Goal: Task Accomplishment & Management: Manage account settings

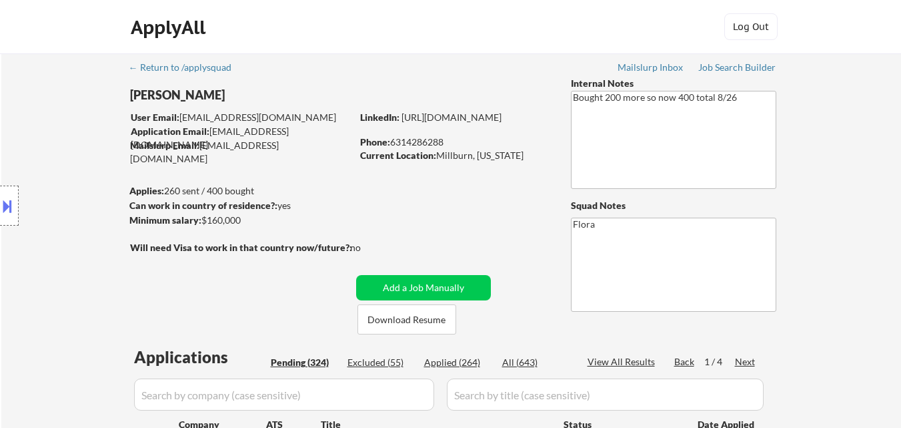
select select ""pending""
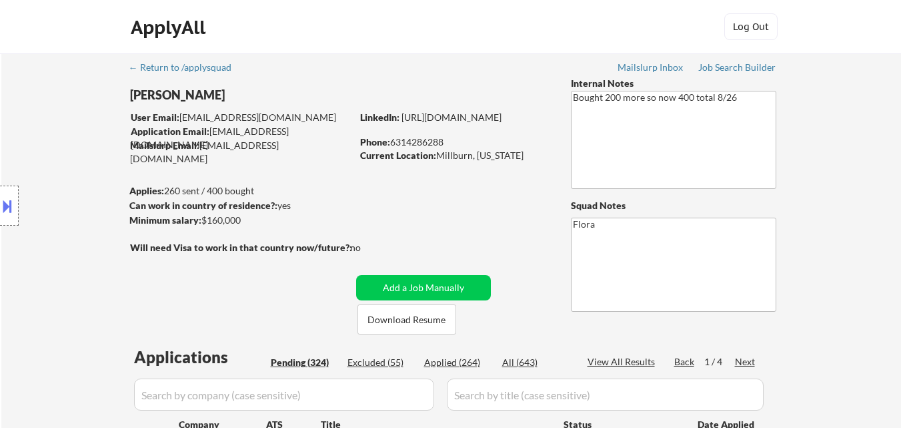
select select ""pending""
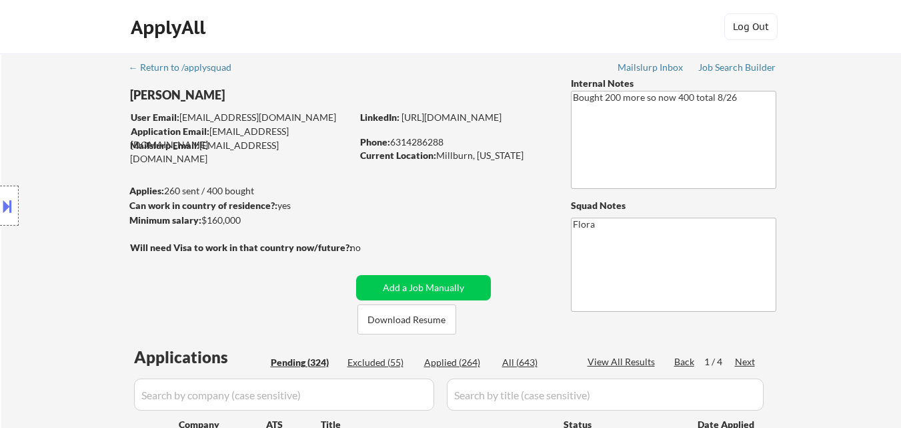
select select ""pending""
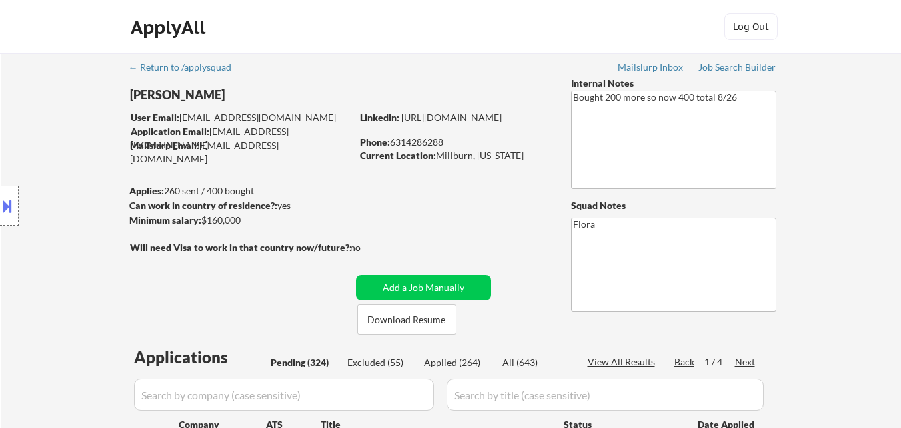
select select ""pending""
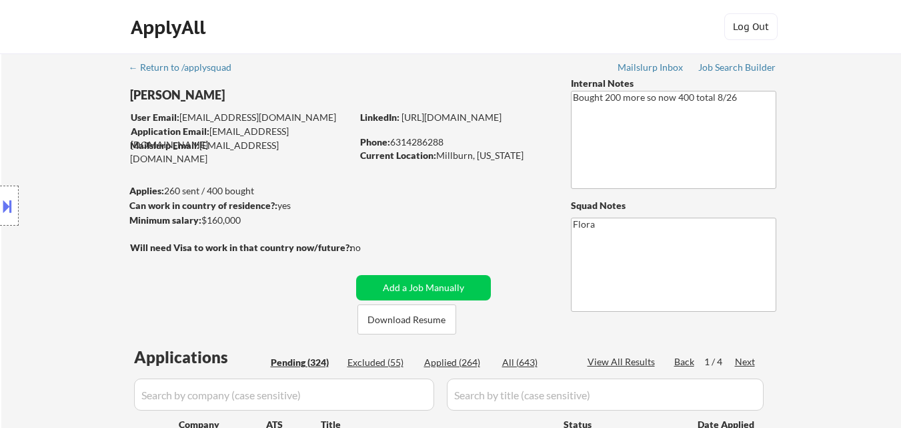
select select ""pending""
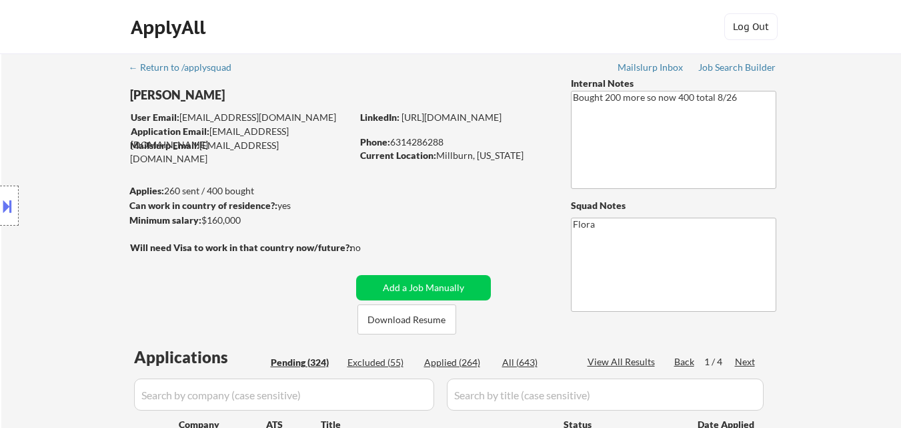
select select ""pending""
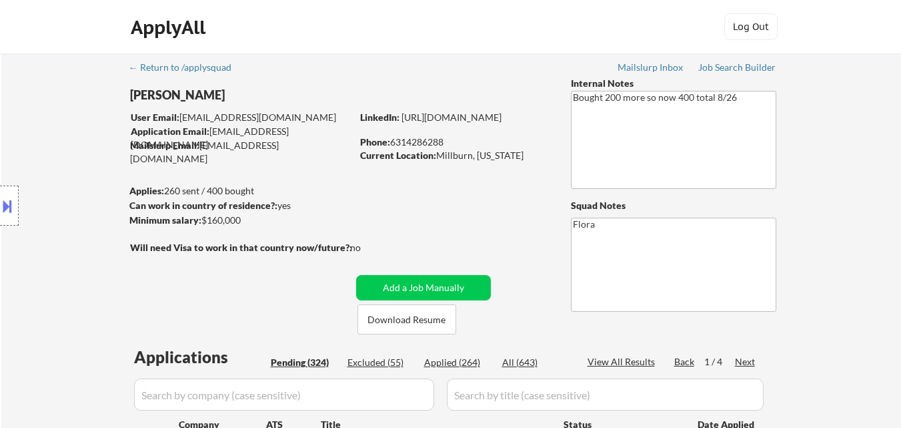
select select ""pending""
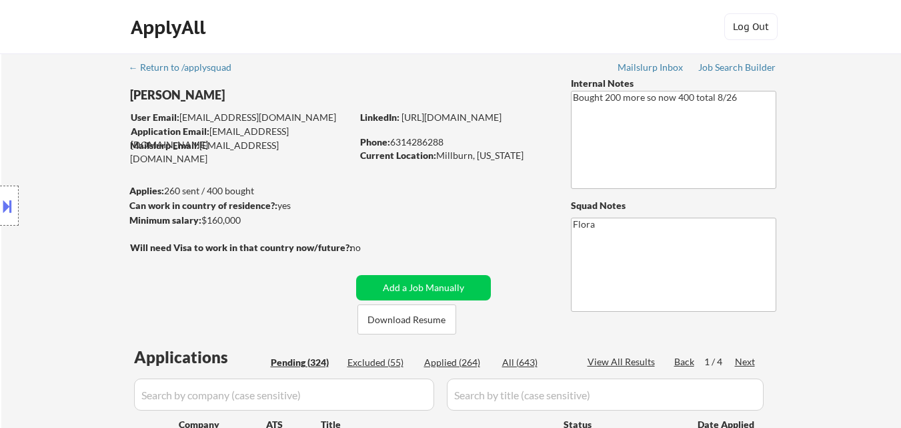
select select ""pending""
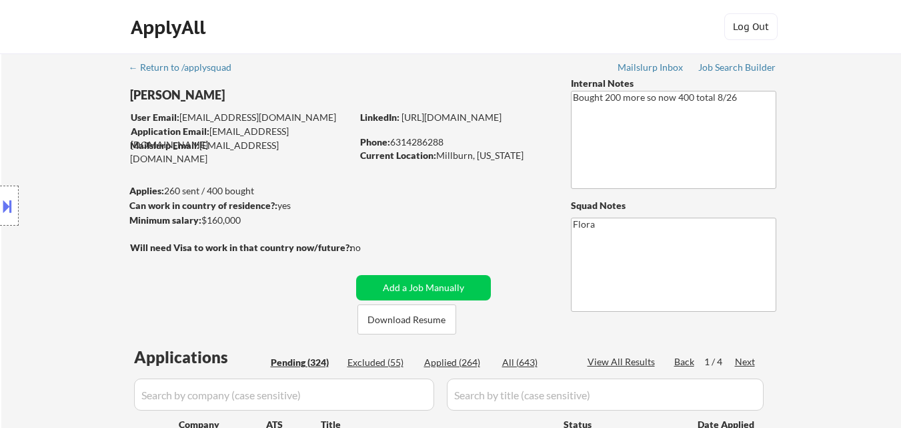
select select ""pending""
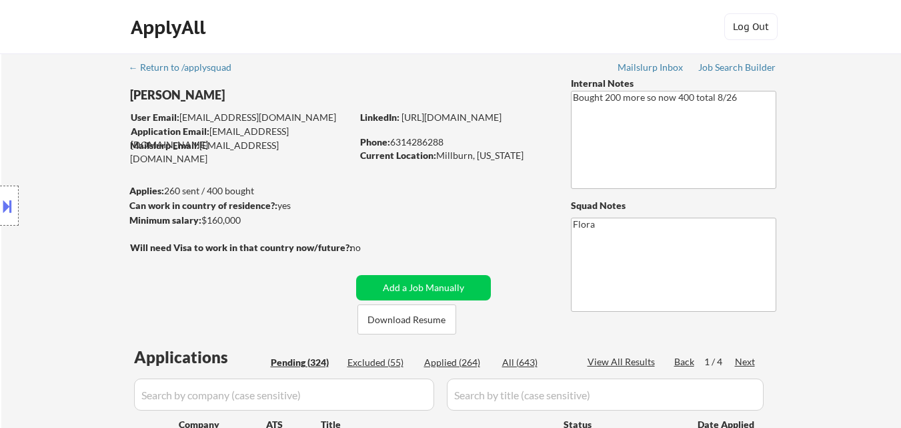
select select ""pending""
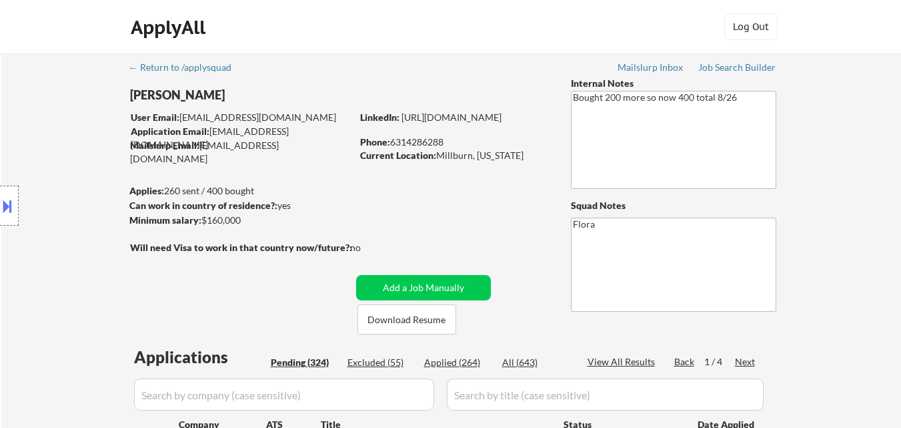
select select ""pending""
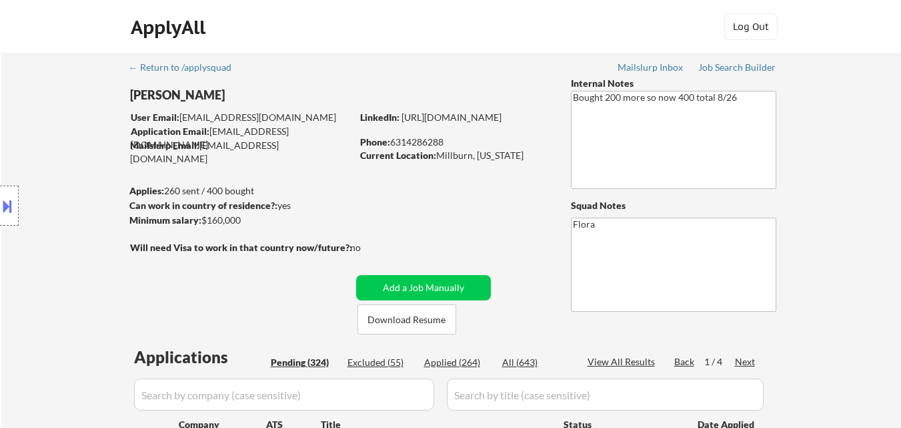
select select ""pending""
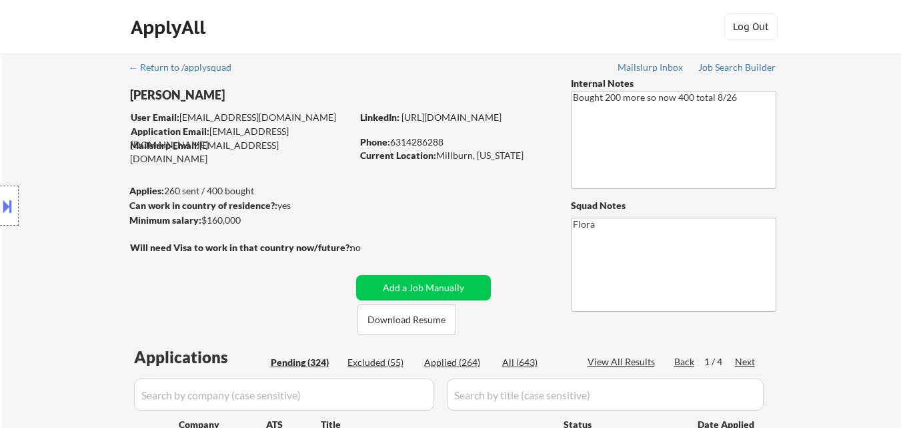
select select ""pending""
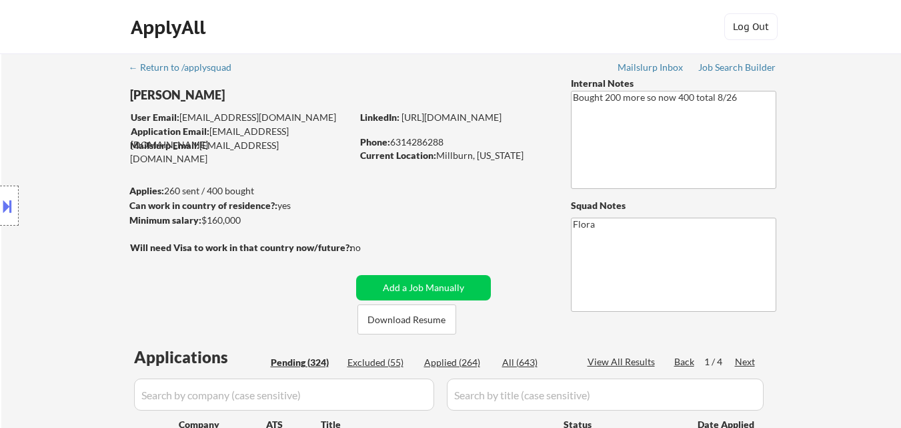
select select ""pending""
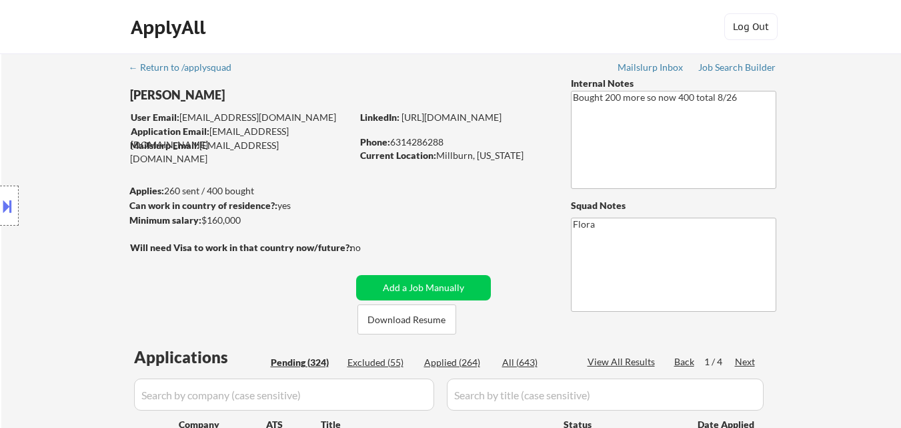
select select ""pending""
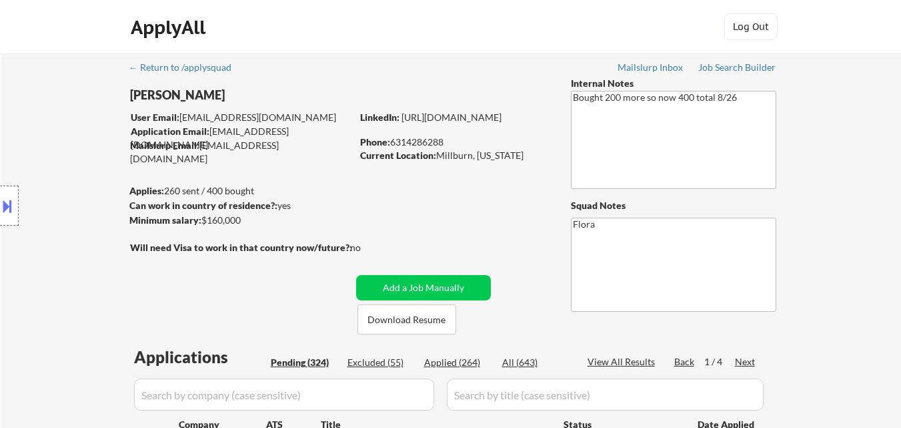
select select ""pending""
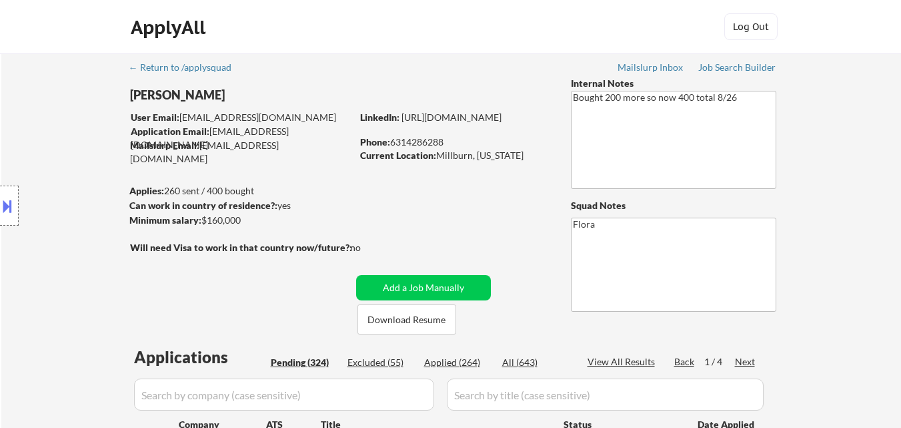
select select ""pending""
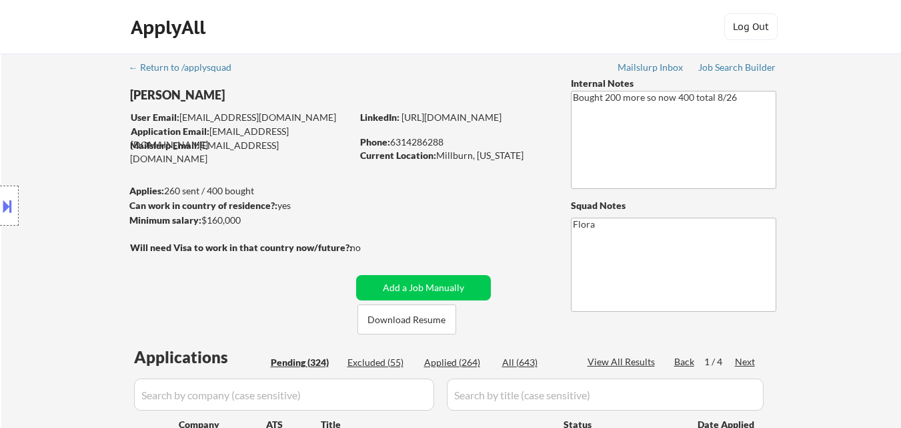
select select ""pending""
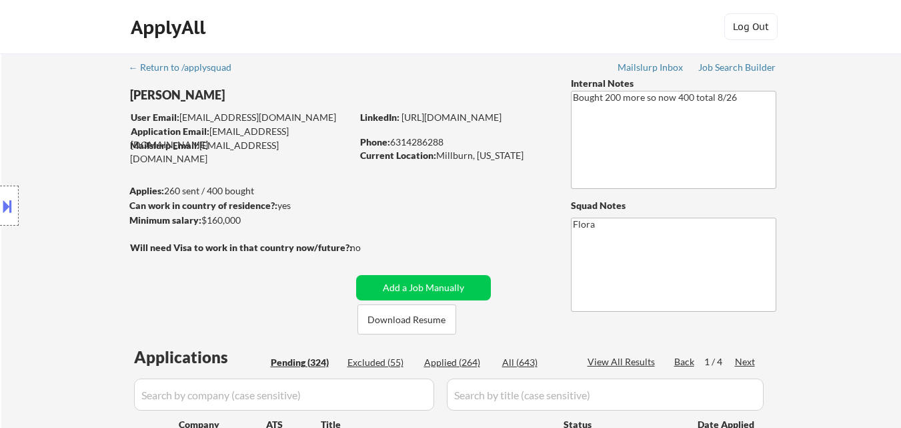
select select ""pending""
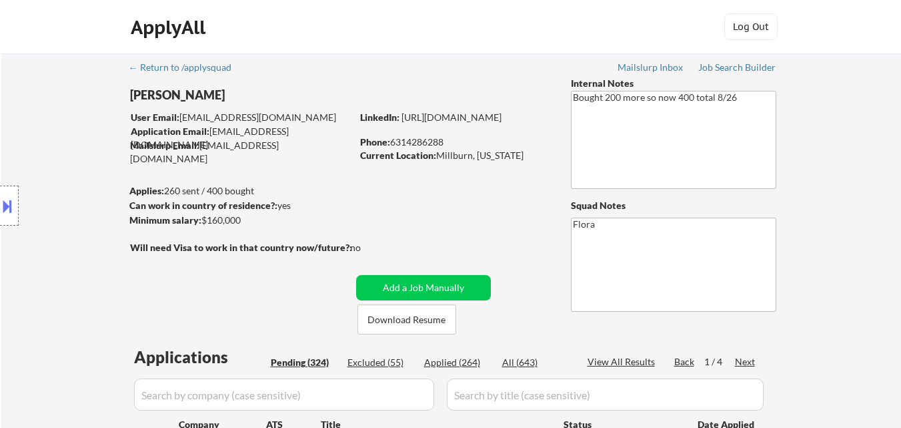
select select ""pending""
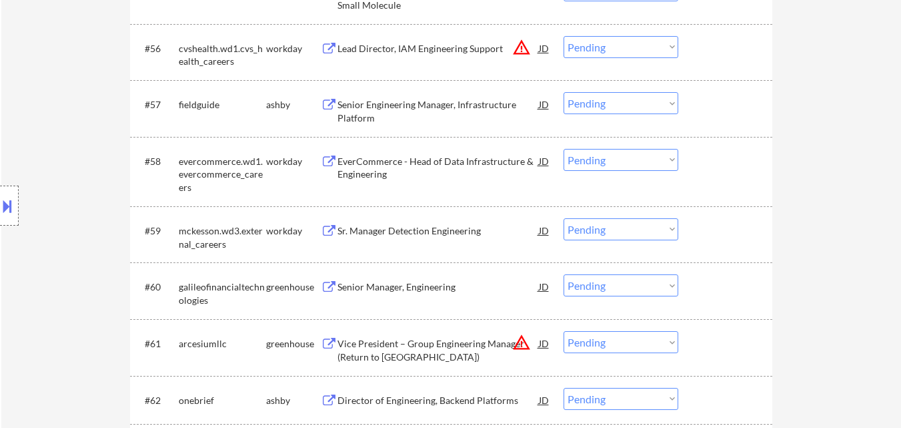
scroll to position [3468, 0]
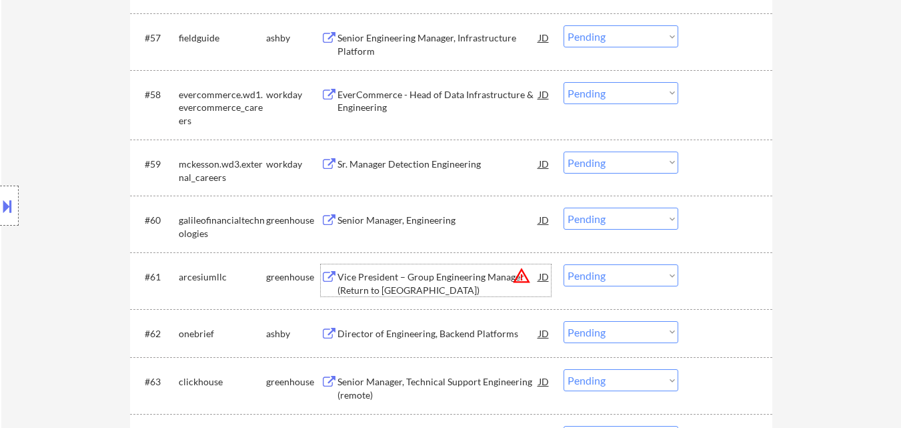
click at [486, 279] on div "Vice President – Group Engineering Manager (Return to [GEOGRAPHIC_DATA])" at bounding box center [437, 283] width 201 height 26
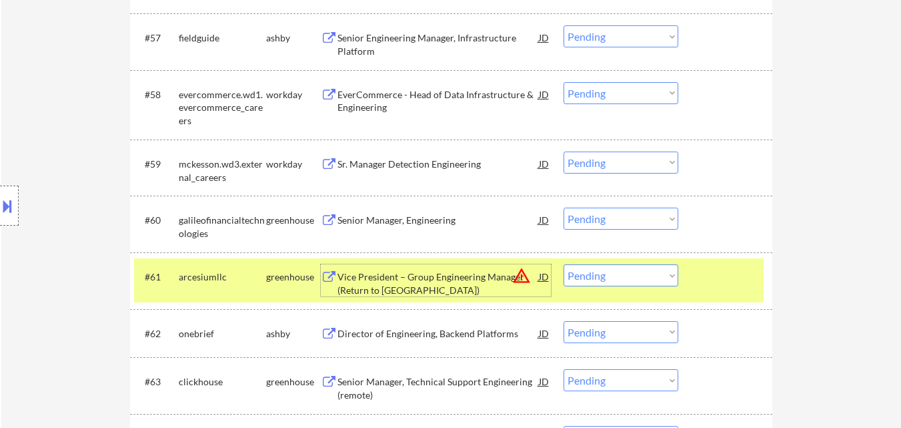
click at [662, 275] on select "Choose an option... Pending Applied Excluded (Questions) Excluded (Expired) Exc…" at bounding box center [621, 275] width 115 height 22
click at [564, 264] on select "Choose an option... Pending Applied Excluded (Questions) Excluded (Expired) Exc…" at bounding box center [621, 275] width 115 height 22
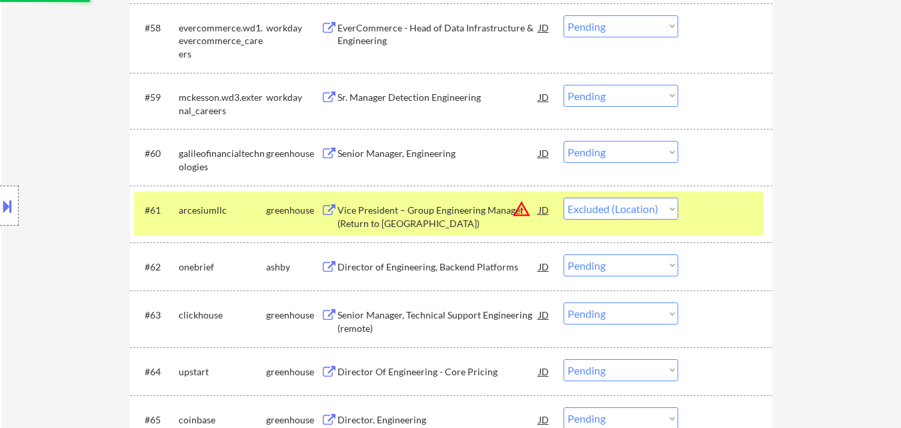
scroll to position [3601, 0]
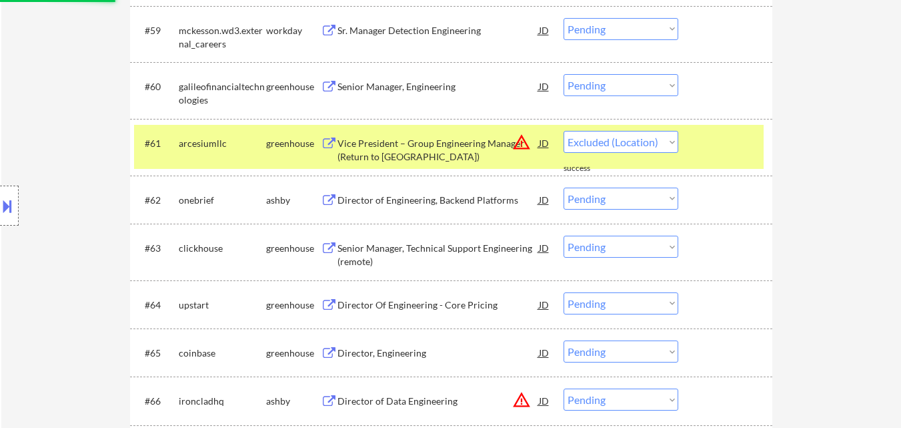
select select ""pending""
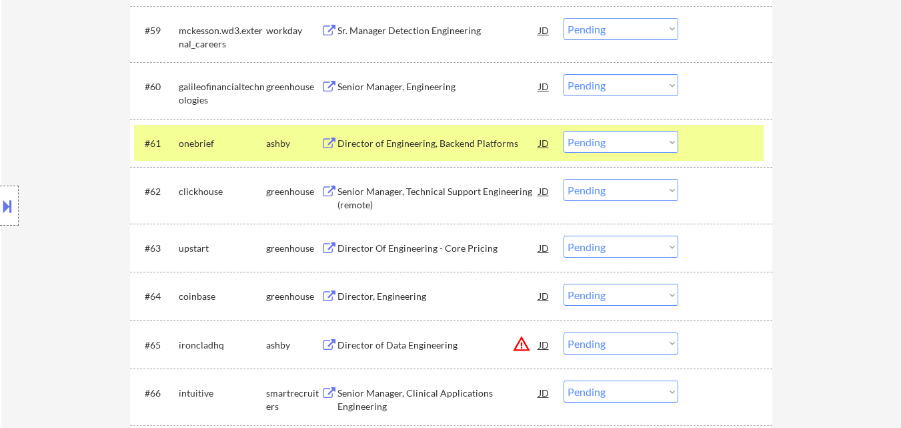
click at [426, 196] on div "Senior Manager, Technical Support Engineering (remote)" at bounding box center [437, 198] width 201 height 26
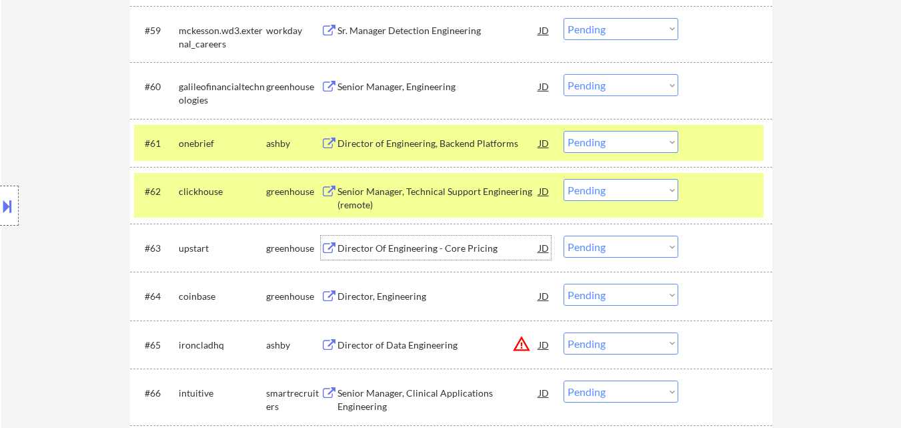
click at [399, 250] on div "Director Of Engineering - Core Pricing" at bounding box center [437, 247] width 201 height 13
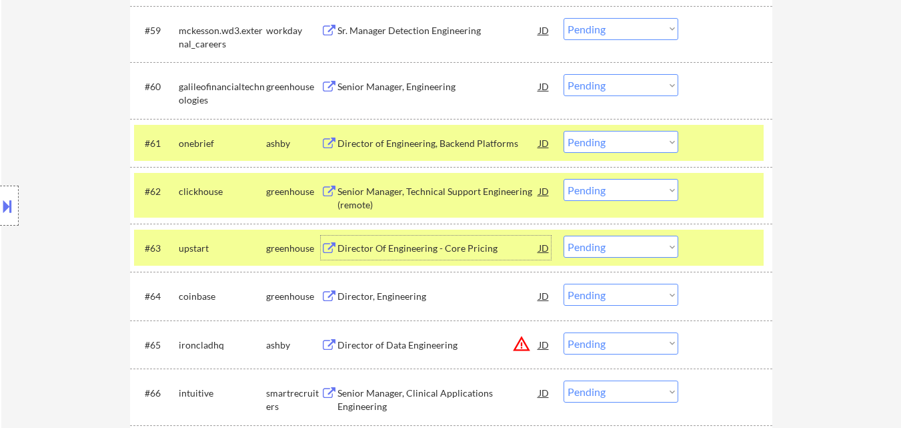
click at [418, 349] on div "Director of Data Engineering" at bounding box center [437, 344] width 201 height 13
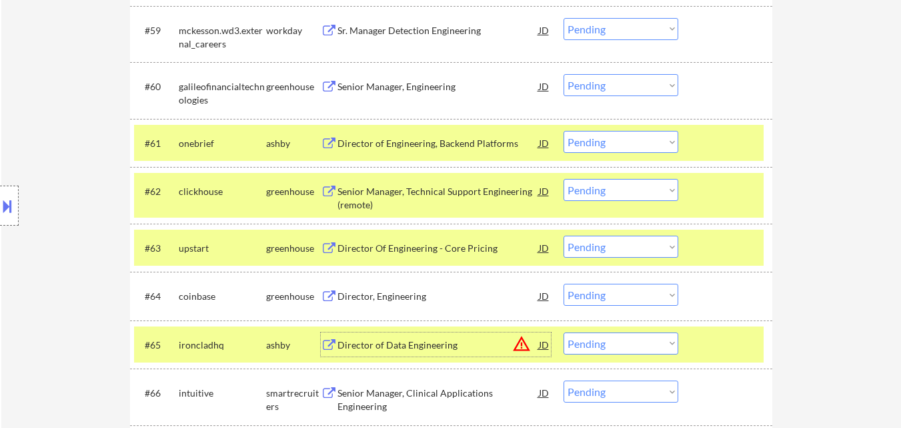
click at [612, 188] on select "Choose an option... Pending Applied Excluded (Questions) Excluded (Expired) Exc…" at bounding box center [621, 190] width 115 height 22
click at [564, 179] on select "Choose an option... Pending Applied Excluded (Questions) Excluded (Expired) Exc…" at bounding box center [621, 190] width 115 height 22
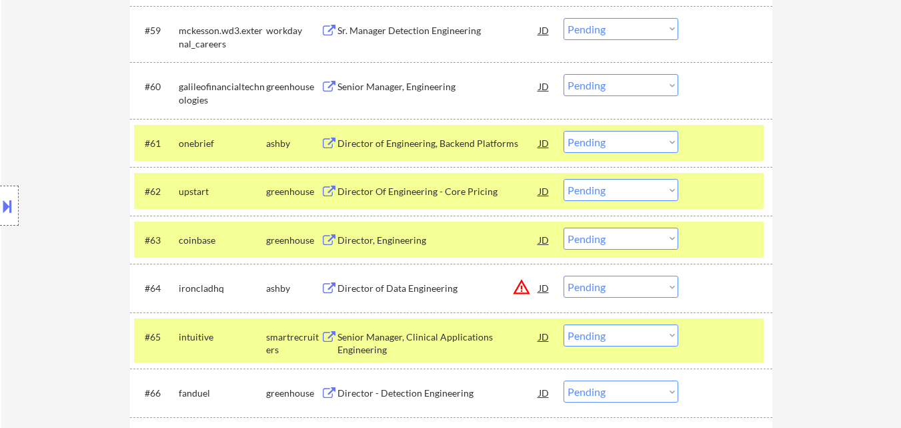
click at [7, 213] on button at bounding box center [7, 206] width 15 height 22
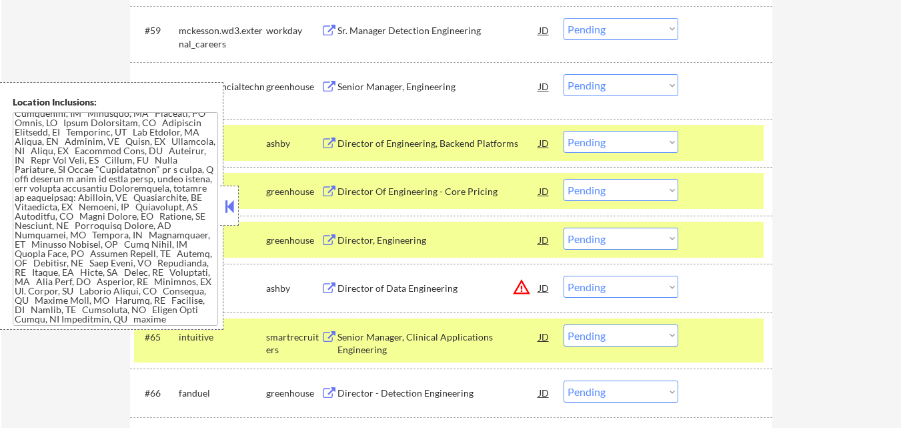
scroll to position [2928, 0]
click at [228, 207] on button at bounding box center [229, 206] width 15 height 20
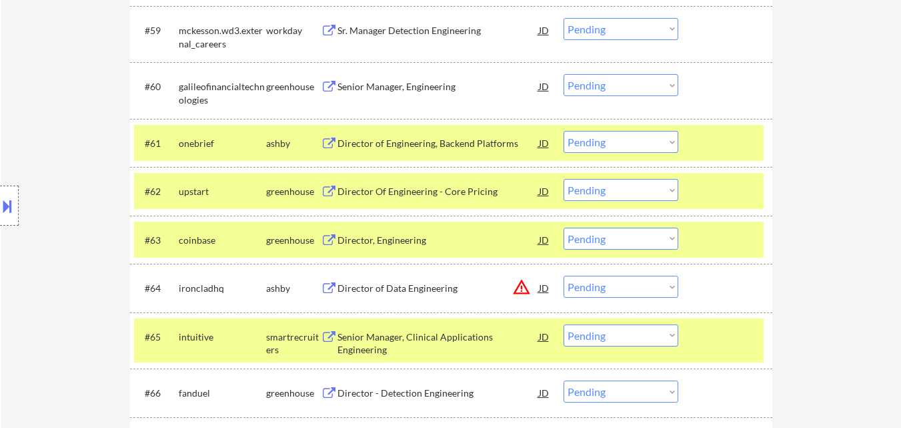
click at [19, 211] on div "Location Inclusions:" at bounding box center [119, 205] width 239 height 247
click at [8, 213] on button at bounding box center [7, 206] width 15 height 22
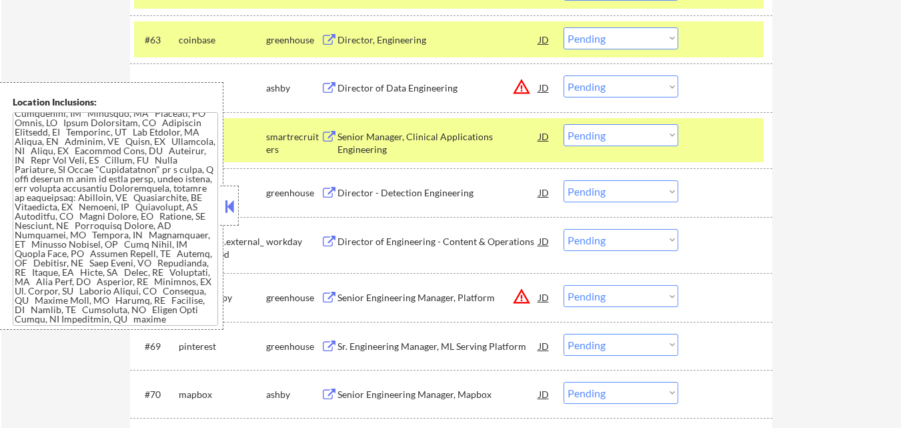
click at [145, 152] on textarea at bounding box center [115, 218] width 205 height 213
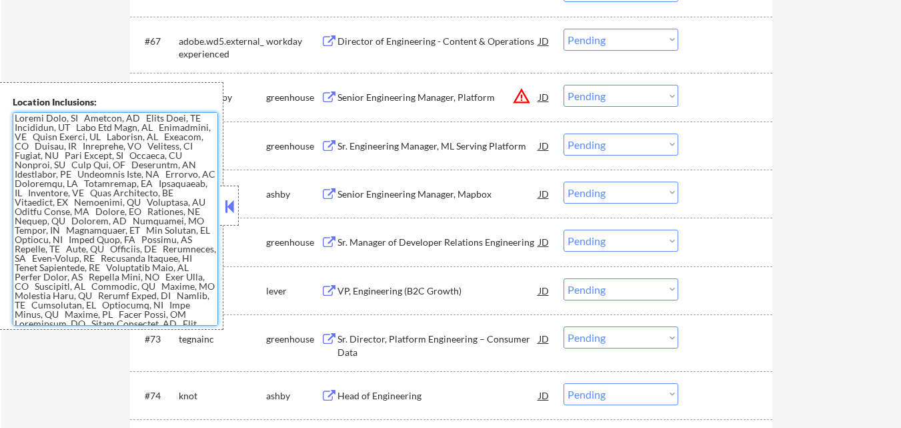
scroll to position [0, 0]
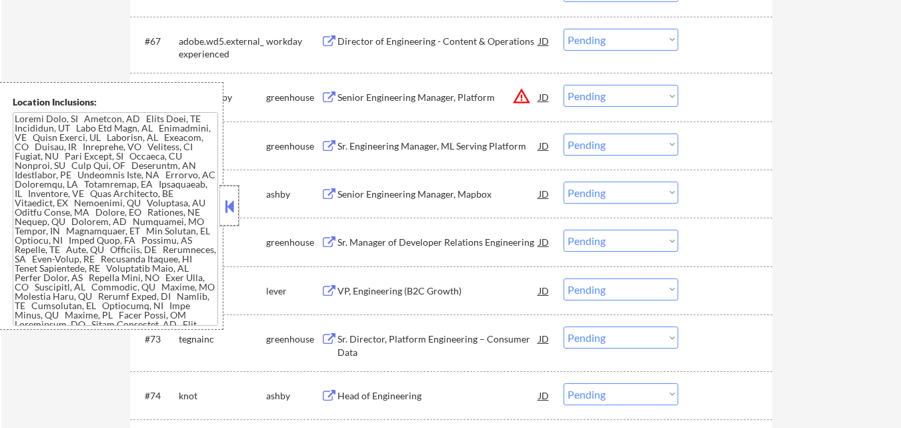
click at [237, 195] on div at bounding box center [229, 205] width 19 height 40
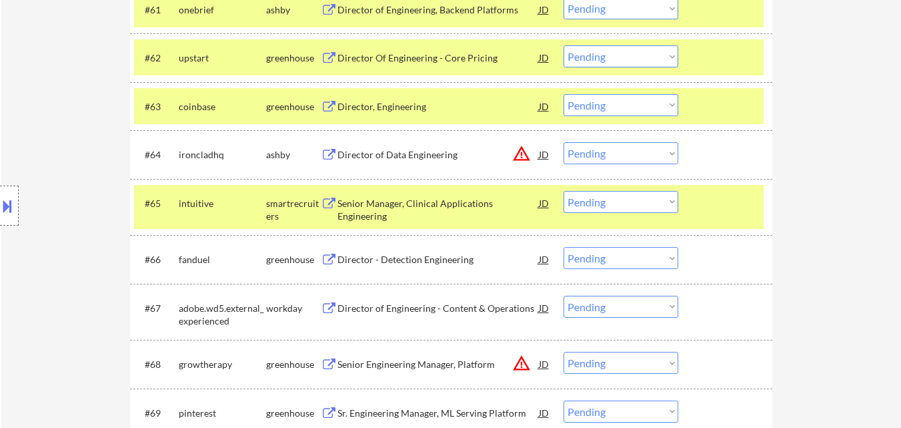
scroll to position [3668, 0]
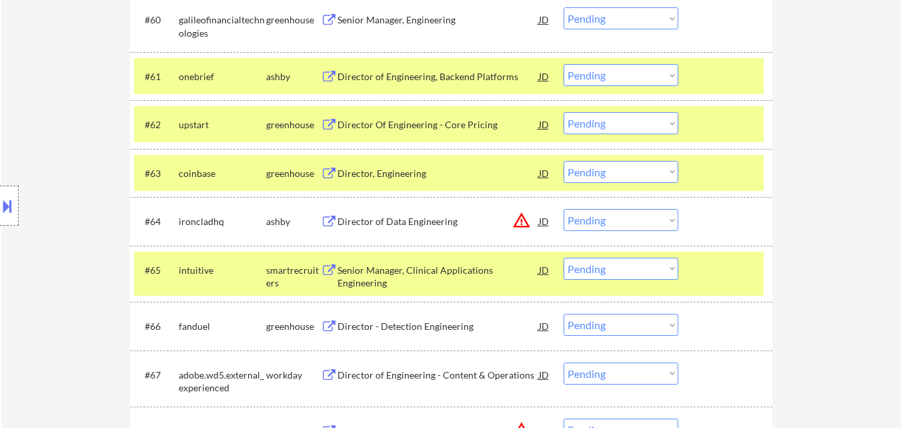
click at [624, 125] on select "Choose an option... Pending Applied Excluded (Questions) Excluded (Expired) Exc…" at bounding box center [621, 123] width 115 height 22
click at [564, 112] on select "Choose an option... Pending Applied Excluded (Questions) Excluded (Expired) Exc…" at bounding box center [621, 123] width 115 height 22
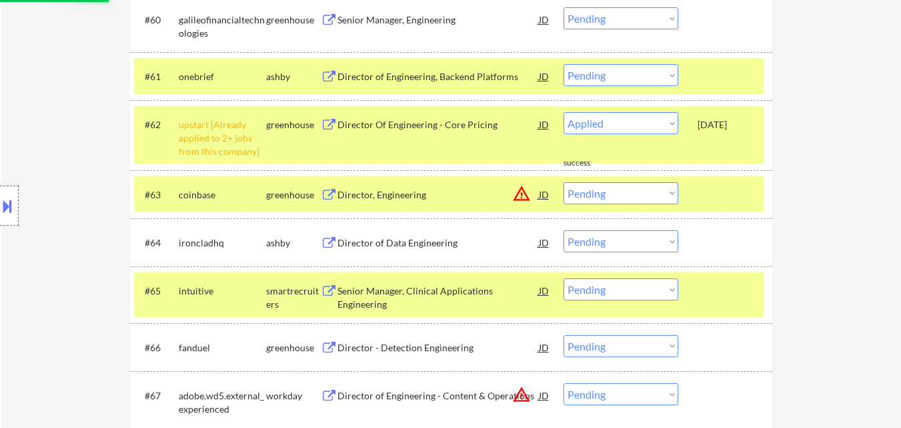
select select ""pending""
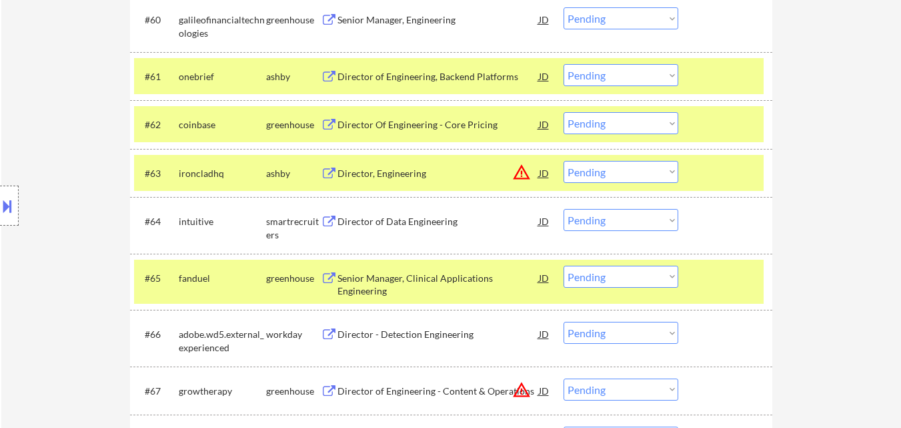
click at [724, 77] on div at bounding box center [727, 76] width 59 height 24
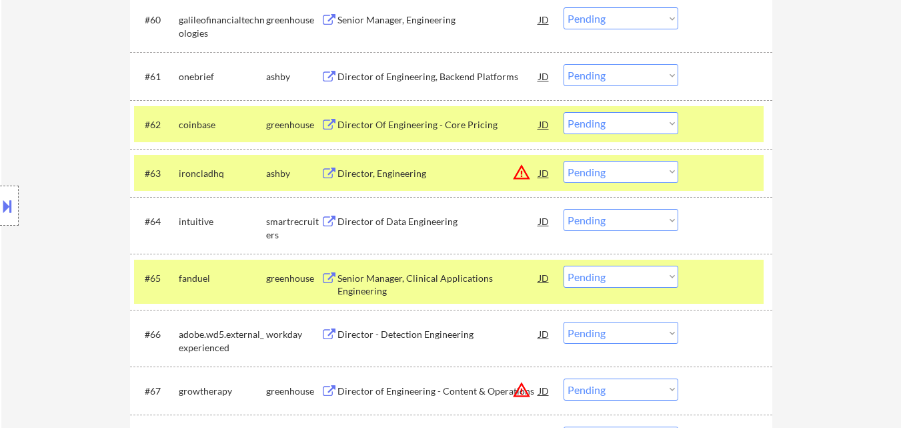
click at [726, 133] on div at bounding box center [727, 124] width 59 height 24
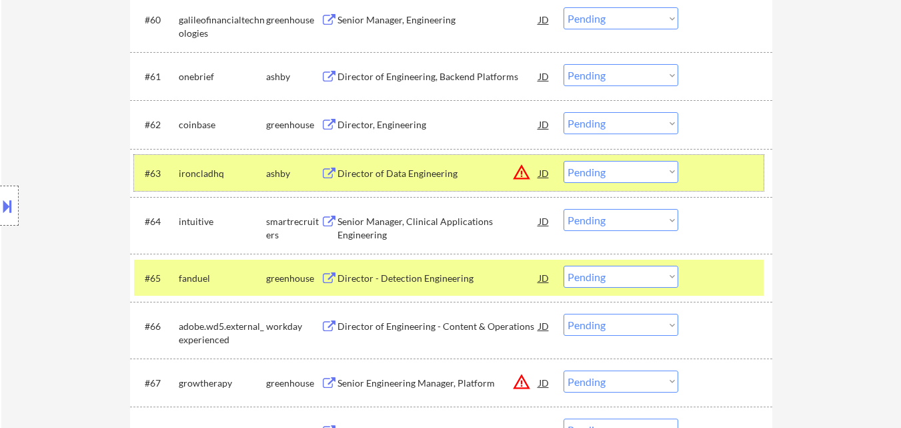
drag, startPoint x: 726, startPoint y: 179, endPoint x: 726, endPoint y: 189, distance: 10.7
click at [726, 178] on div at bounding box center [727, 173] width 59 height 24
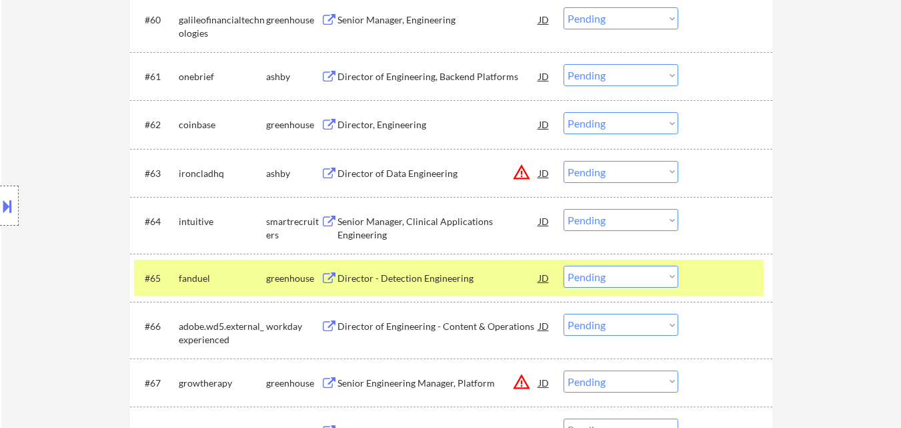
click at [738, 297] on div "#65 fanduel greenhouse Director - Detection Engineering JD warning_amber Choose…" at bounding box center [451, 277] width 642 height 48
click at [732, 266] on div at bounding box center [727, 277] width 59 height 24
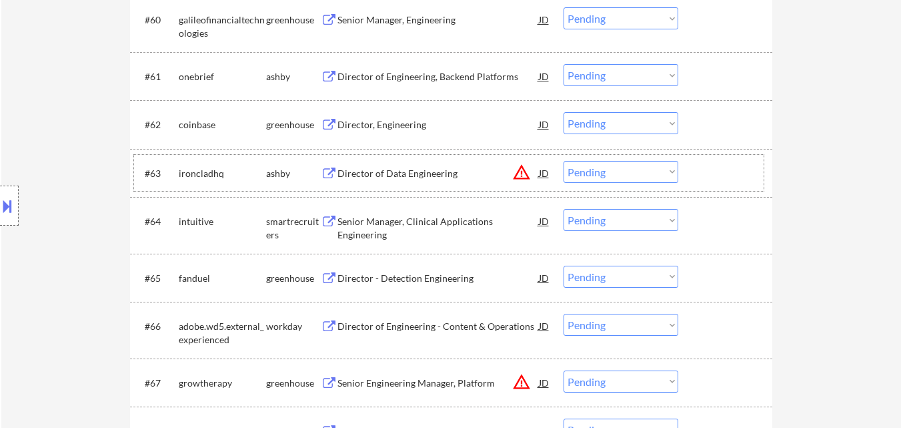
click at [710, 175] on div at bounding box center [727, 173] width 59 height 24
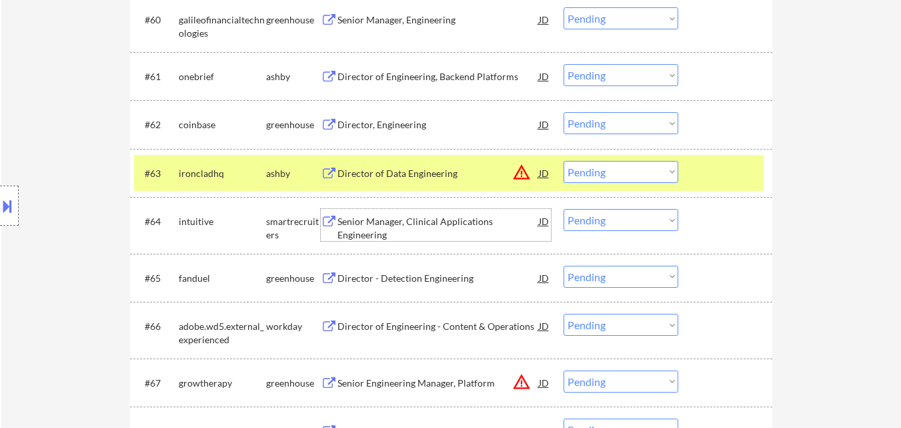
click at [385, 226] on div "Senior Manager, Clinical Applications Engineering" at bounding box center [437, 228] width 201 height 26
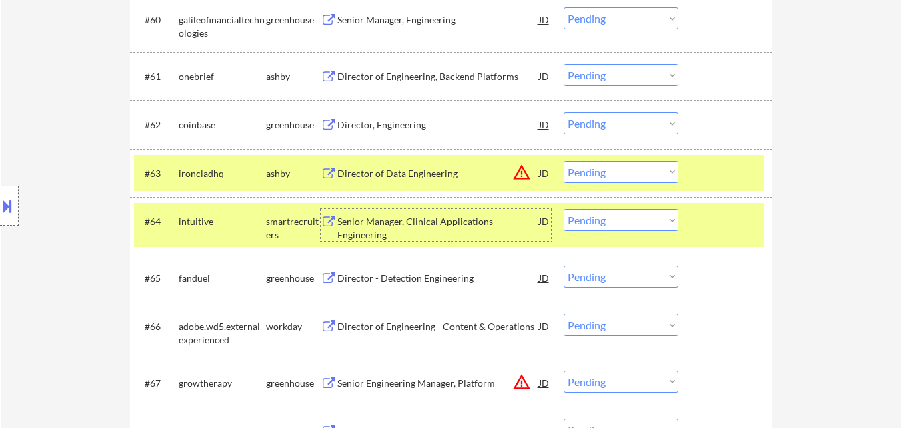
click at [642, 173] on select "Choose an option... Pending Applied Excluded (Questions) Excluded (Expired) Exc…" at bounding box center [621, 172] width 115 height 22
click at [564, 161] on select "Choose an option... Pending Applied Excluded (Questions) Excluded (Expired) Exc…" at bounding box center [621, 172] width 115 height 22
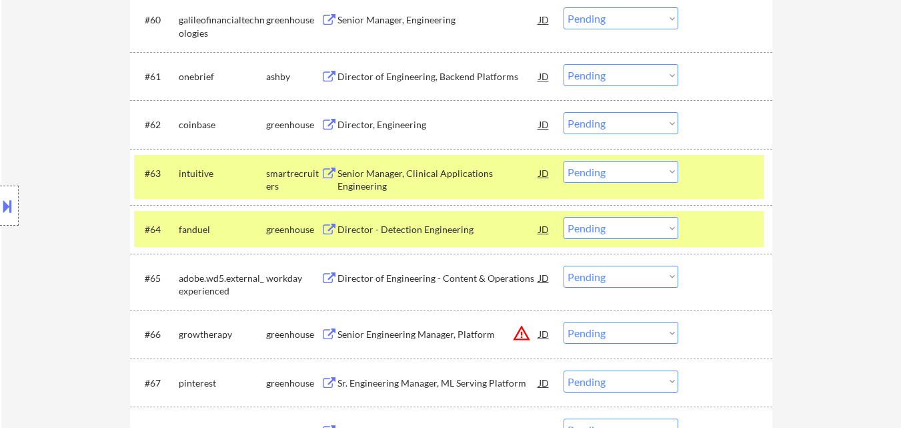
click at [658, 168] on select "Choose an option... Pending Applied Excluded (Questions) Excluded (Expired) Exc…" at bounding box center [621, 172] width 115 height 22
click at [564, 161] on select "Choose an option... Pending Applied Excluded (Questions) Excluded (Expired) Exc…" at bounding box center [621, 172] width 115 height 22
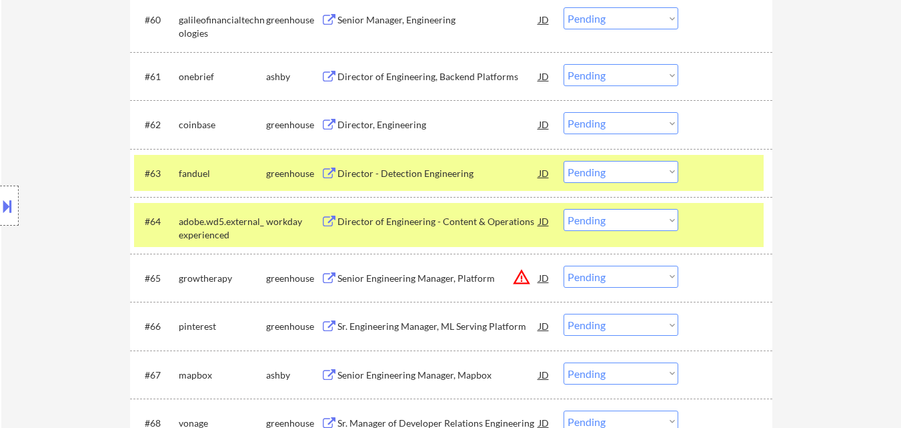
click at [717, 174] on div at bounding box center [727, 173] width 59 height 24
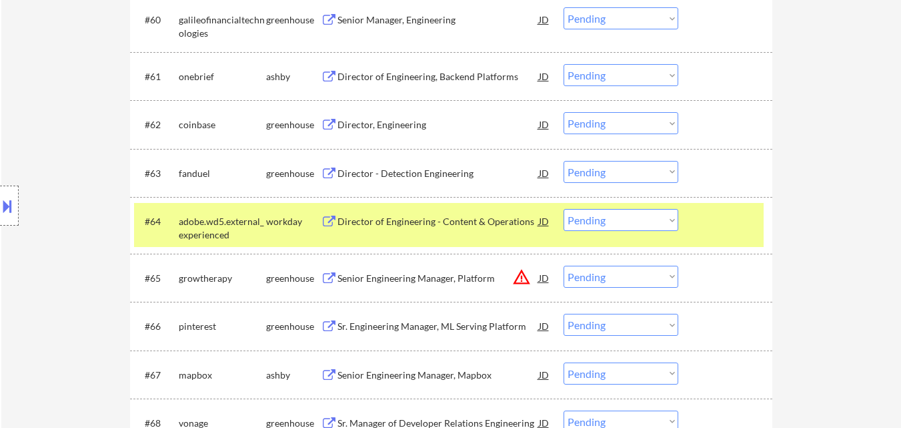
click at [716, 212] on div at bounding box center [727, 221] width 59 height 24
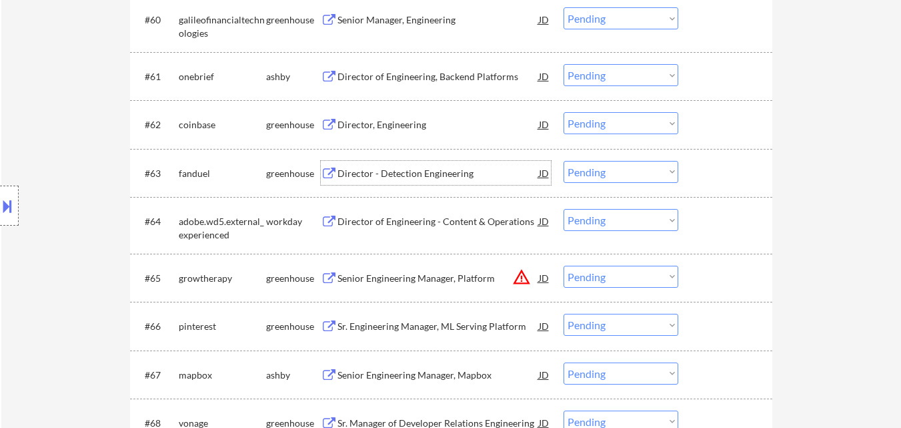
click at [451, 175] on div "Director - Detection Engineering" at bounding box center [437, 173] width 201 height 13
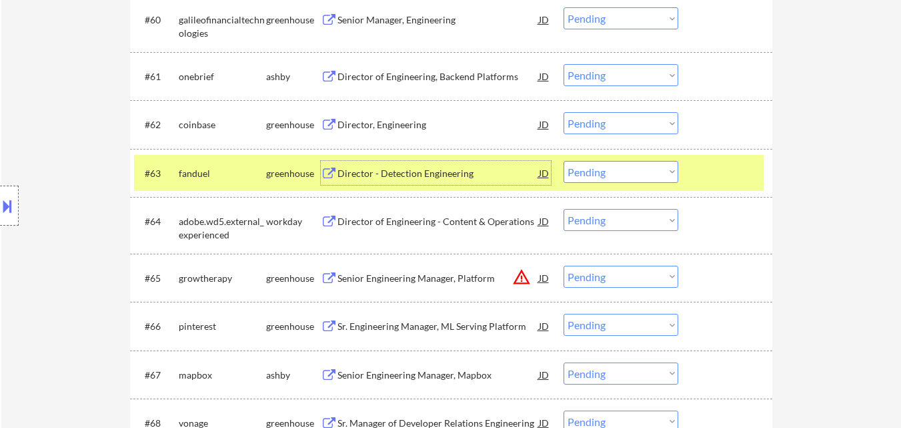
click at [642, 174] on select "Choose an option... Pending Applied Excluded (Questions) Excluded (Expired) Exc…" at bounding box center [621, 172] width 115 height 22
click at [564, 161] on select "Choose an option... Pending Applied Excluded (Questions) Excluded (Expired) Exc…" at bounding box center [621, 172] width 115 height 22
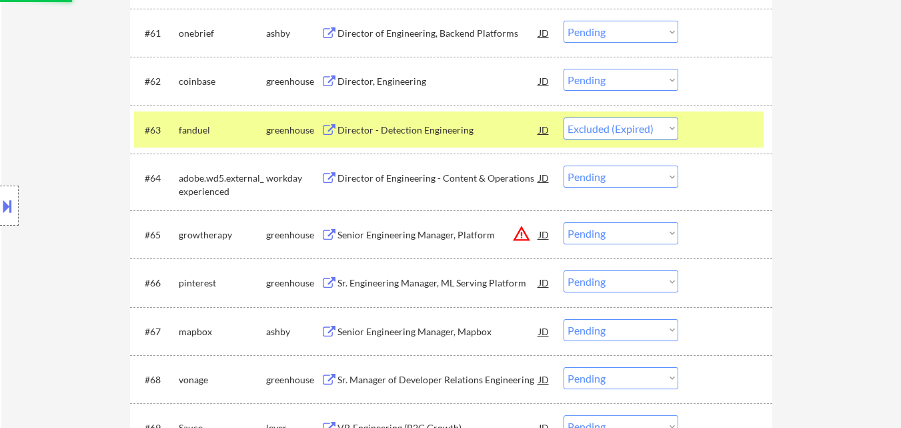
scroll to position [3802, 0]
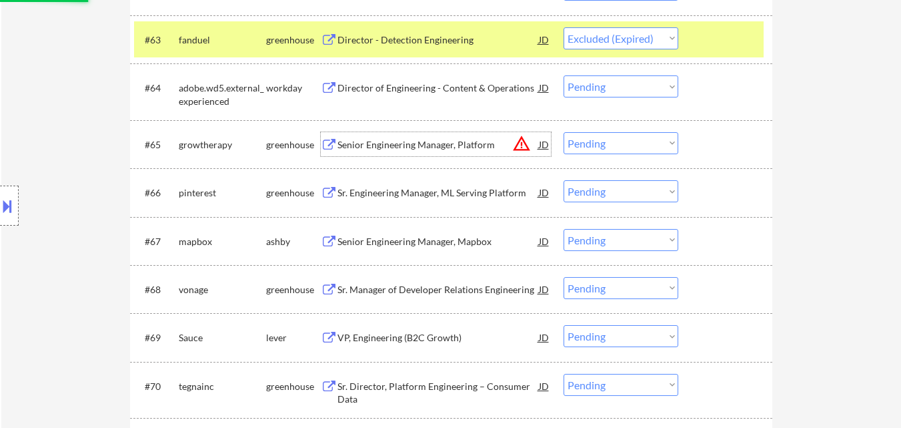
click at [462, 149] on div "Senior Engineering Manager, Platform" at bounding box center [437, 144] width 201 height 13
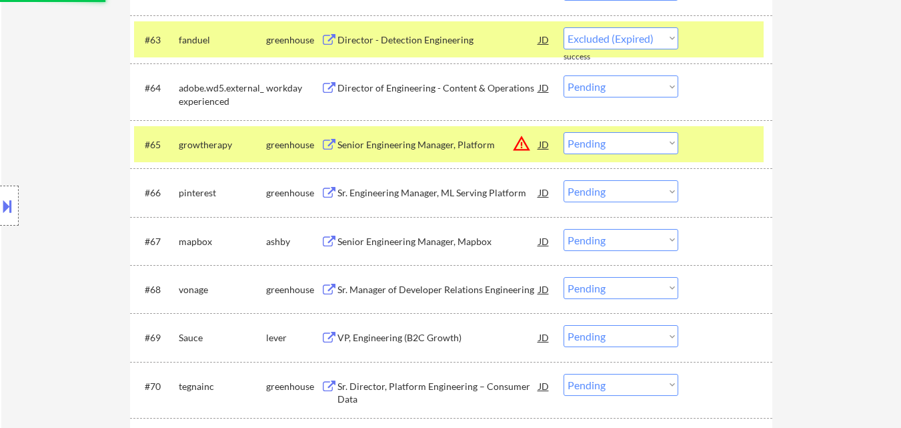
select select ""pending""
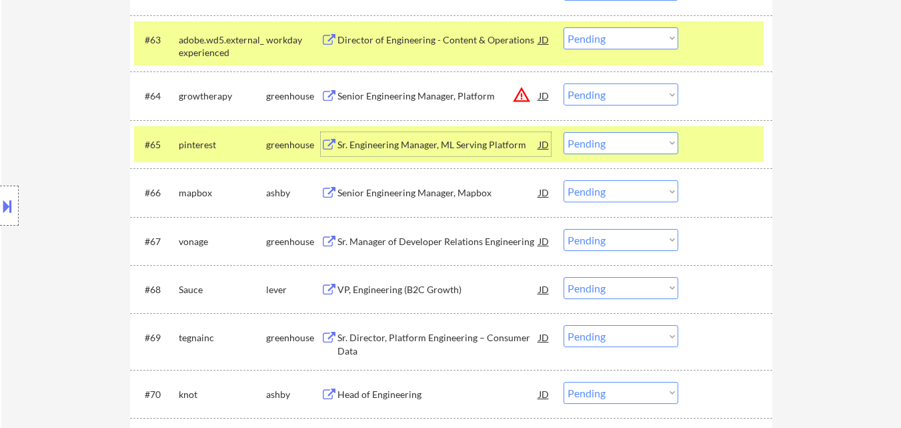
click at [735, 139] on div at bounding box center [727, 144] width 59 height 24
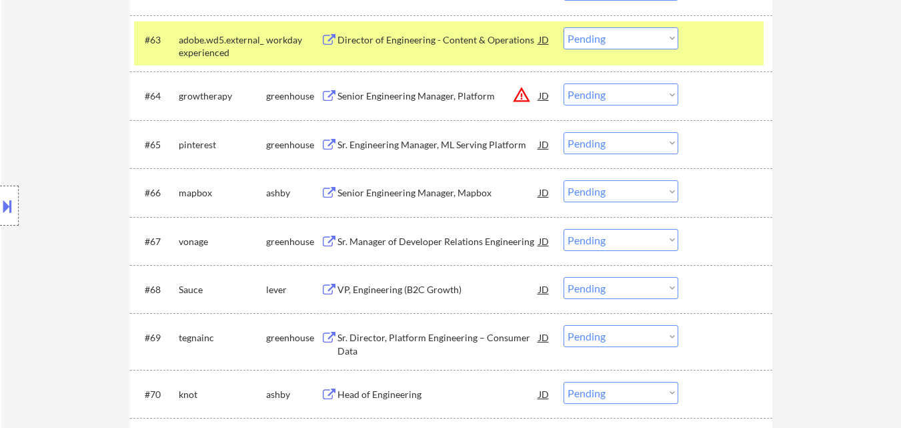
click at [712, 35] on div at bounding box center [727, 39] width 59 height 24
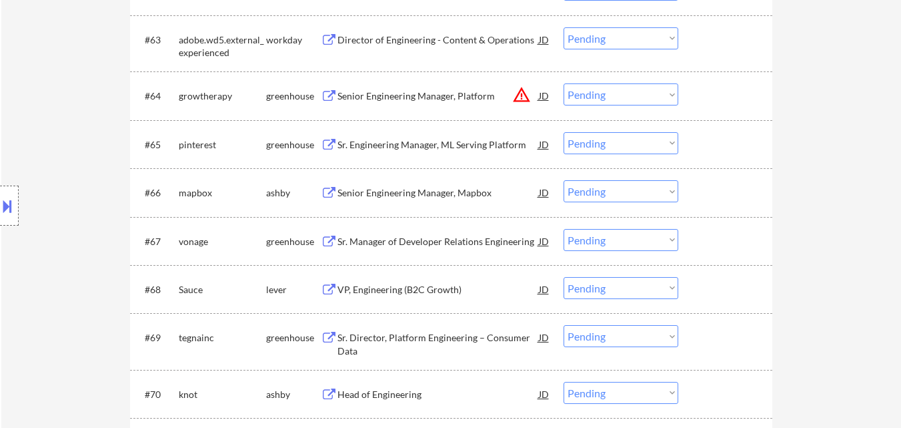
click at [733, 98] on div at bounding box center [727, 95] width 59 height 24
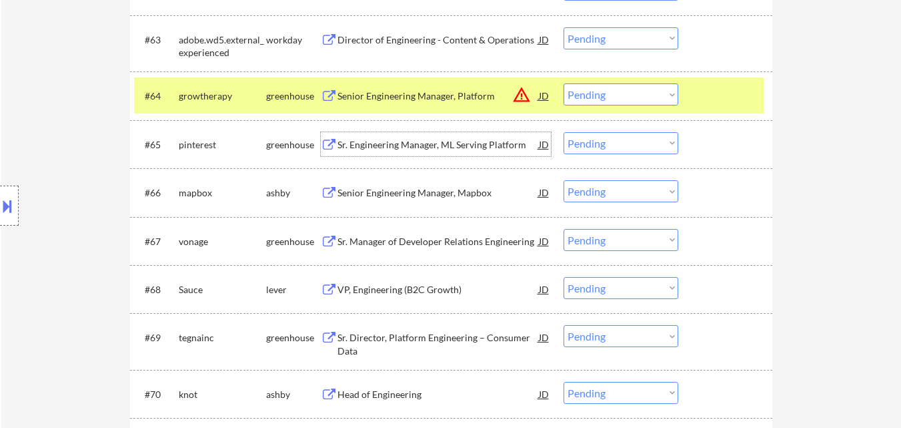
click at [430, 147] on div "Sr. Engineering Manager, ML Serving Platform" at bounding box center [437, 144] width 201 height 13
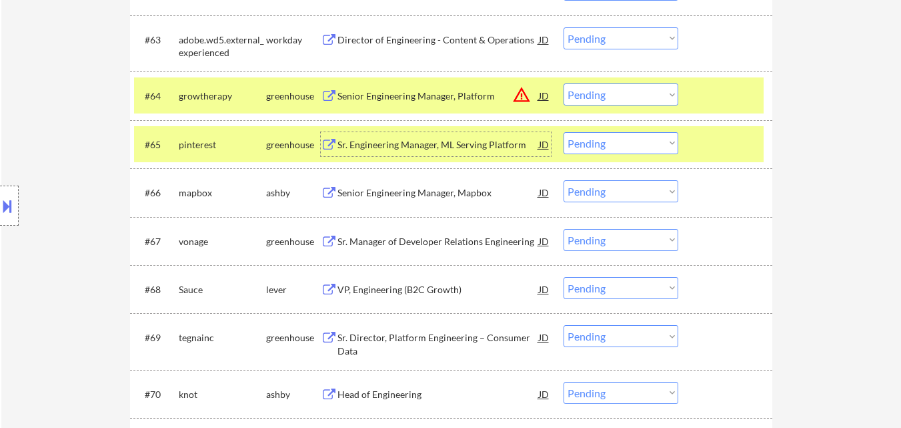
click at [651, 85] on select "Choose an option... Pending Applied Excluded (Questions) Excluded (Expired) Exc…" at bounding box center [621, 94] width 115 height 22
click at [564, 83] on select "Choose an option... Pending Applied Excluded (Questions) Excluded (Expired) Exc…" at bounding box center [621, 94] width 115 height 22
click at [458, 196] on div "Senior Engineering Manager, Mapbox" at bounding box center [437, 192] width 201 height 13
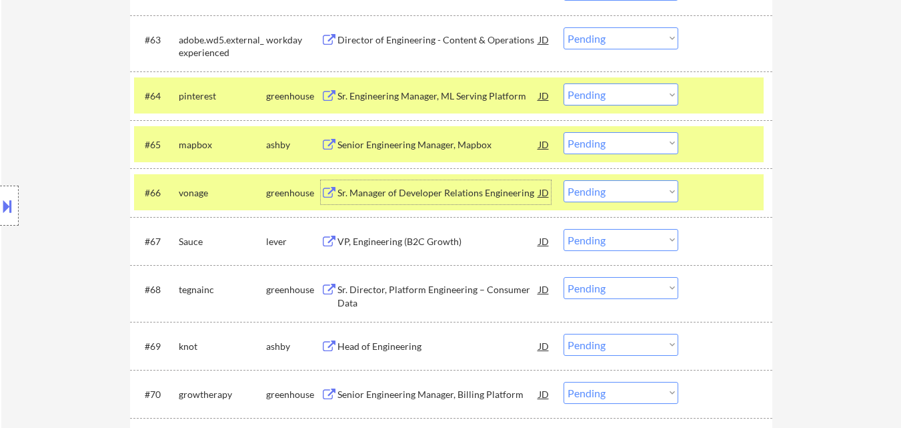
click at [663, 97] on select "Choose an option... Pending Applied Excluded (Questions) Excluded (Expired) Exc…" at bounding box center [621, 94] width 115 height 22
click at [564, 83] on select "Choose an option... Pending Applied Excluded (Questions) Excluded (Expired) Exc…" at bounding box center [621, 94] width 115 height 22
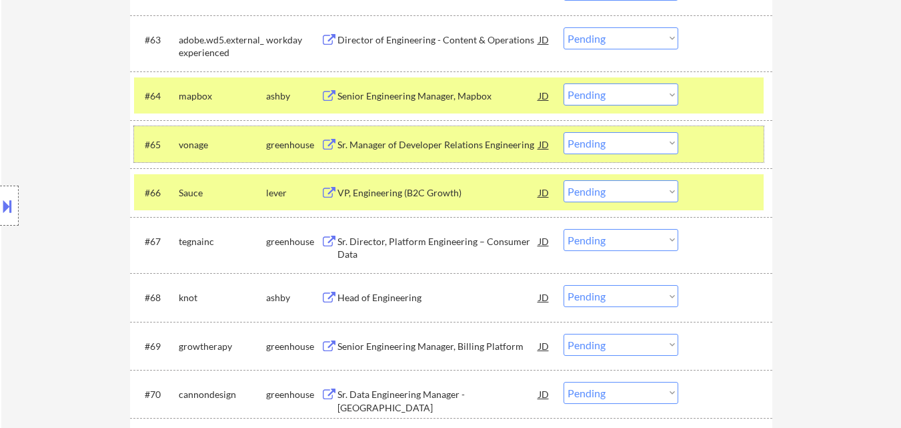
click at [738, 136] on div at bounding box center [727, 144] width 59 height 24
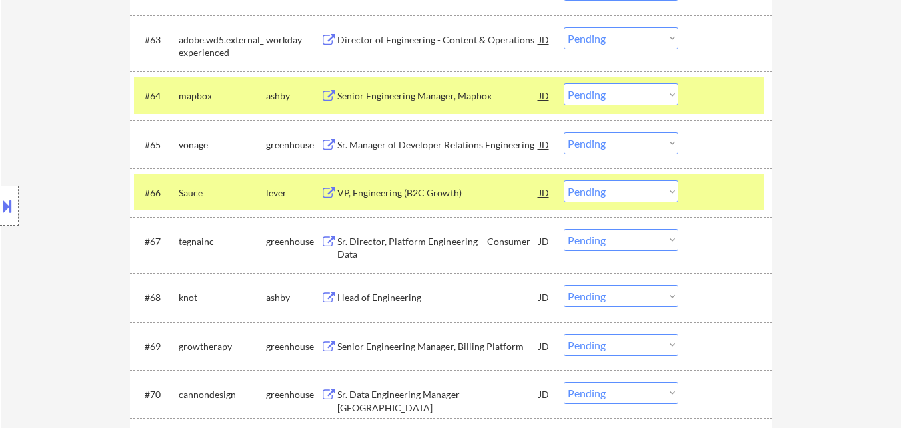
click at [731, 177] on div "#66 Sauce lever VP, Engineering (B2C Growth) JD warning_amber Choose an option.…" at bounding box center [449, 192] width 630 height 36
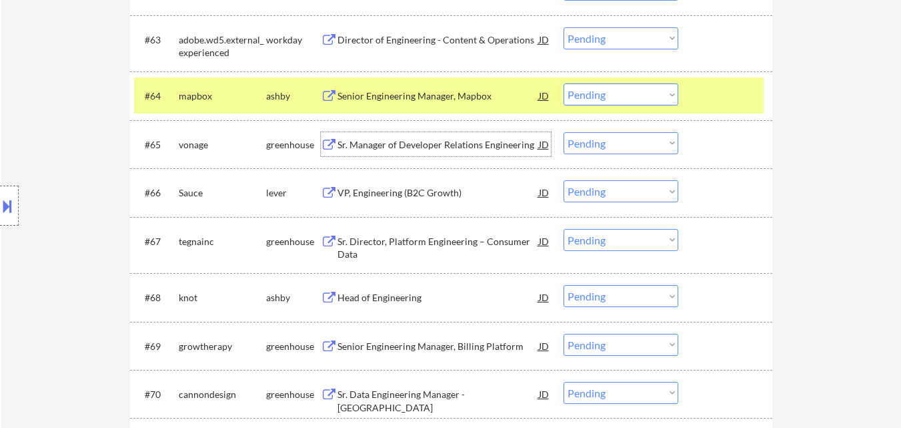
click at [407, 151] on div "Sr. Manager of Developer Relations Engineering" at bounding box center [437, 144] width 201 height 24
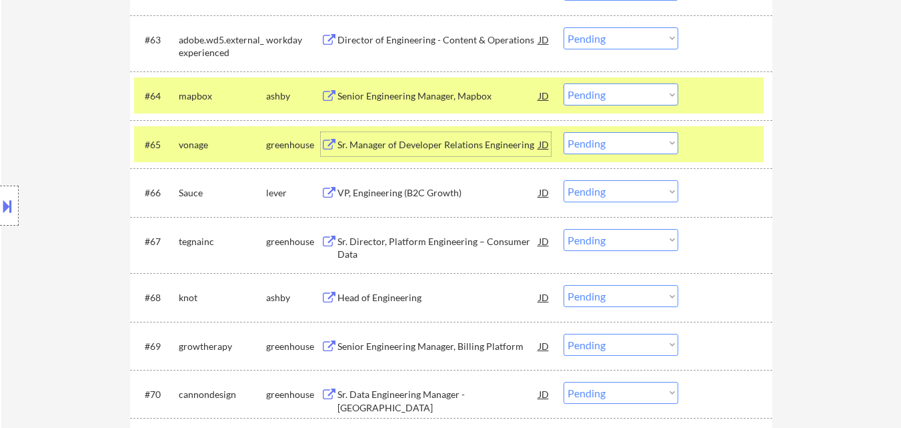
click at [648, 95] on select "Choose an option... Pending Applied Excluded (Questions) Excluded (Expired) Exc…" at bounding box center [621, 94] width 115 height 22
click at [564, 83] on select "Choose an option... Pending Applied Excluded (Questions) Excluded (Expired) Exc…" at bounding box center [621, 94] width 115 height 22
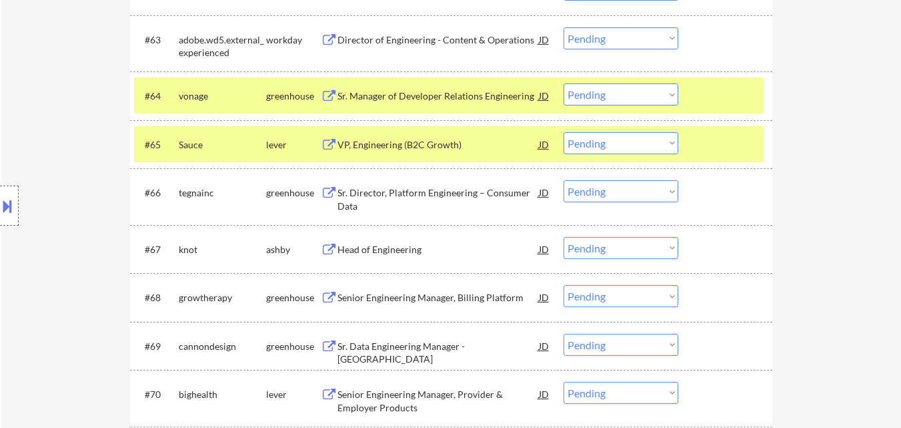
click at [712, 146] on div at bounding box center [727, 144] width 59 height 24
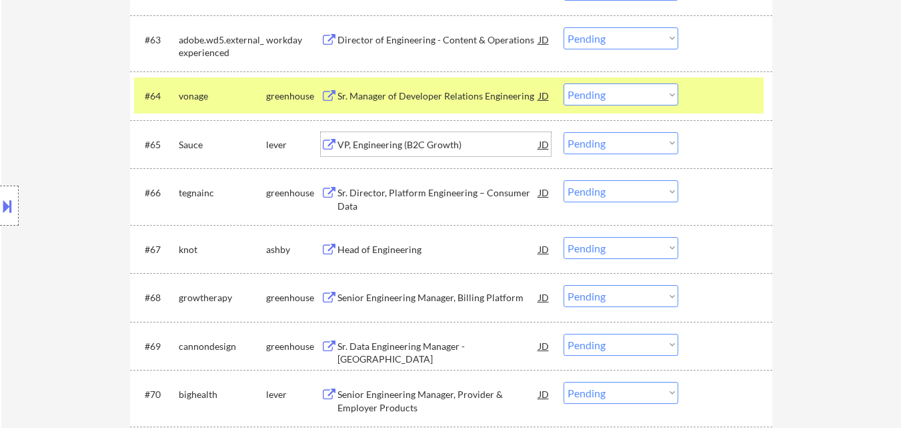
click at [420, 138] on div "VP, Engineering (B2C Growth)" at bounding box center [437, 144] width 201 height 13
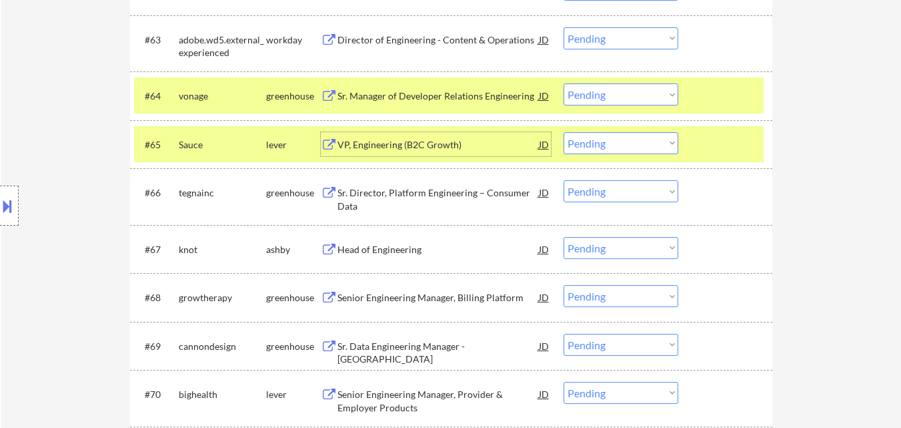
click at [634, 93] on select "Choose an option... Pending Applied Excluded (Questions) Excluded (Expired) Exc…" at bounding box center [621, 94] width 115 height 22
click at [564, 83] on select "Choose an option... Pending Applied Excluded (Questions) Excluded (Expired) Exc…" at bounding box center [621, 94] width 115 height 22
select select ""pending""
click at [723, 141] on div at bounding box center [727, 144] width 59 height 24
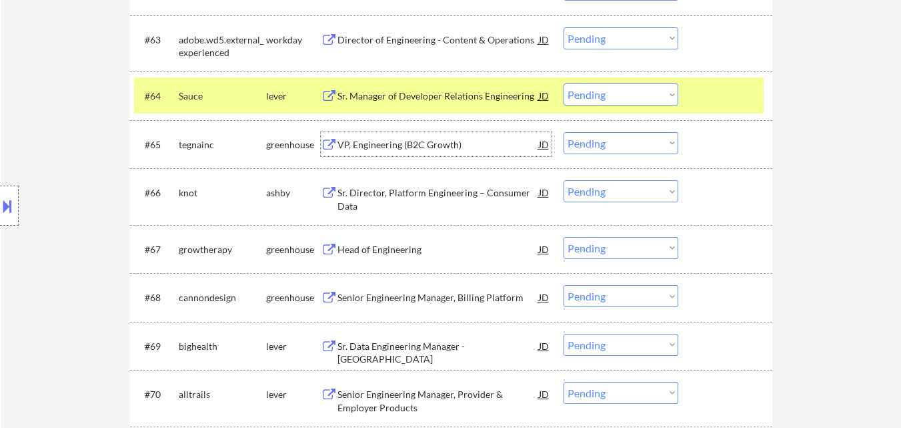
click at [451, 145] on div "VP, Engineering (B2C Growth)" at bounding box center [437, 144] width 201 height 13
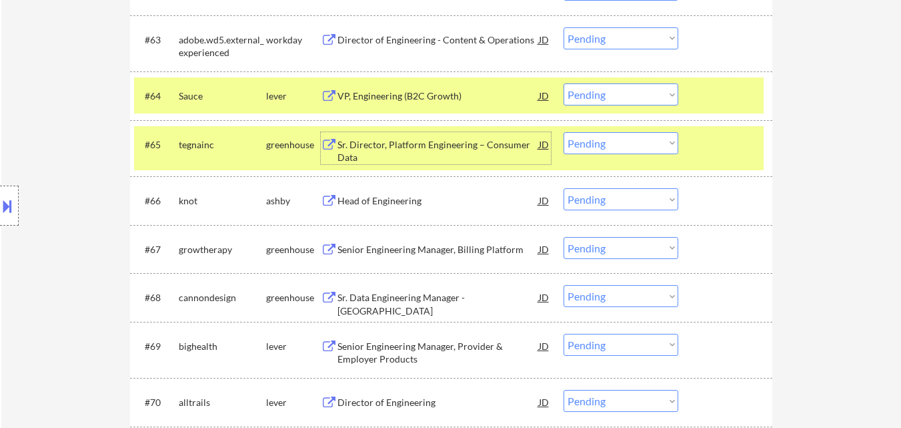
click at [394, 199] on div "Head of Engineering" at bounding box center [437, 200] width 201 height 13
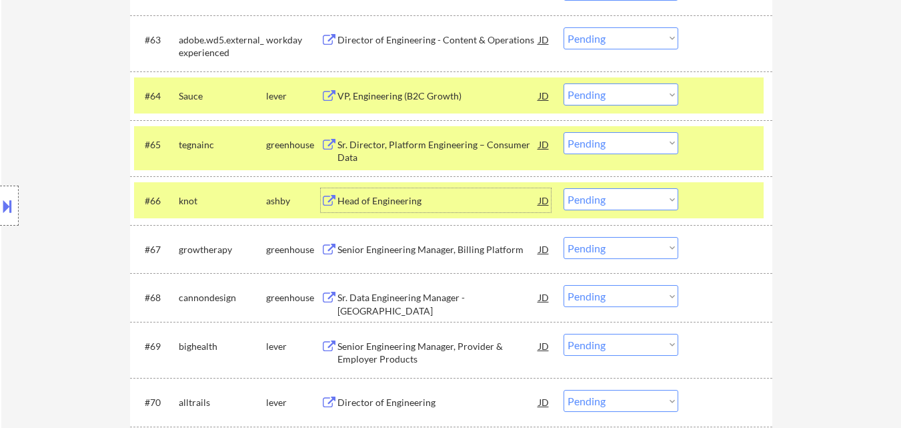
click at [614, 139] on select "Choose an option... Pending Applied Excluded (Questions) Excluded (Expired) Exc…" at bounding box center [621, 143] width 115 height 22
click at [564, 132] on select "Choose an option... Pending Applied Excluded (Questions) Excluded (Expired) Exc…" at bounding box center [621, 143] width 115 height 22
select select ""pending""
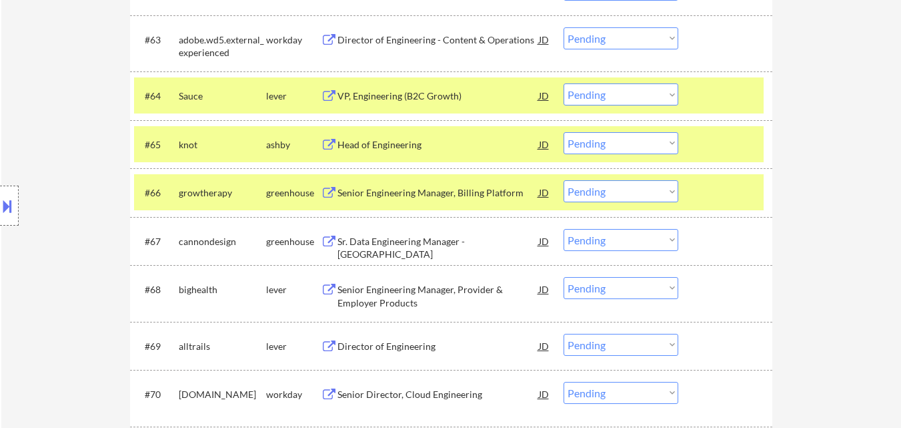
click at [601, 95] on select "Choose an option... Pending Applied Excluded (Questions) Excluded (Expired) Exc…" at bounding box center [621, 94] width 115 height 22
click at [564, 83] on select "Choose an option... Pending Applied Excluded (Questions) Excluded (Expired) Exc…" at bounding box center [621, 94] width 115 height 22
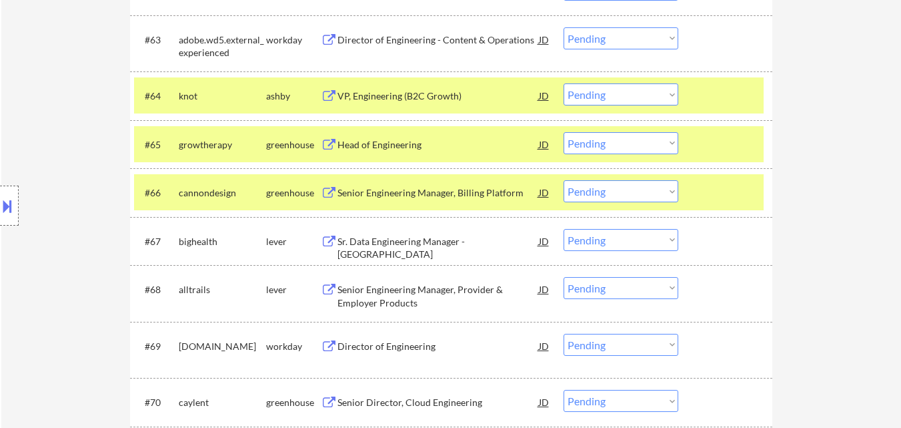
click at [706, 146] on div at bounding box center [727, 144] width 59 height 24
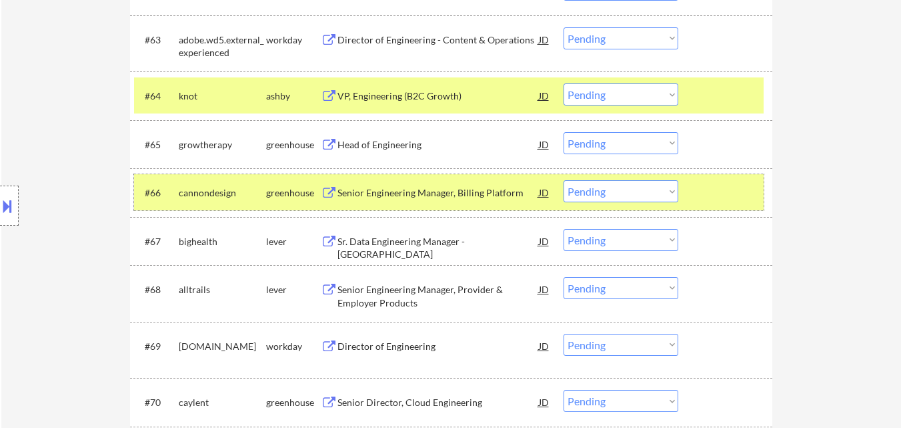
drag, startPoint x: 745, startPoint y: 189, endPoint x: 668, endPoint y: 203, distance: 78.0
click at [744, 189] on div at bounding box center [727, 192] width 59 height 24
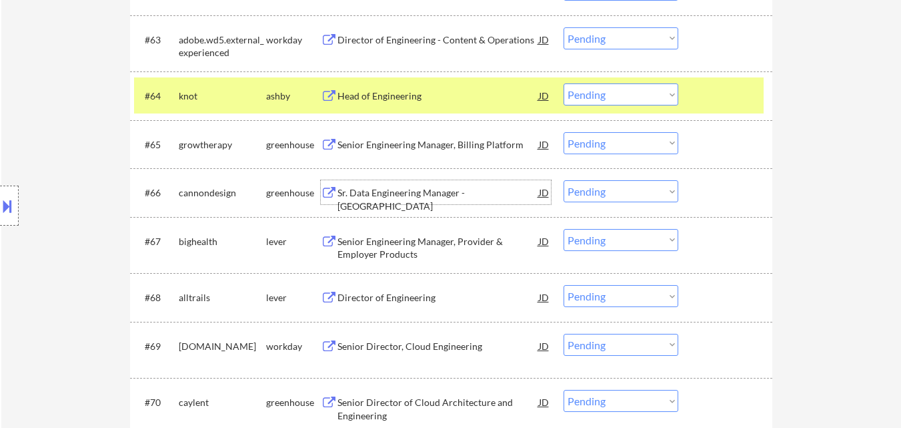
click at [397, 187] on div "Sr. Data Engineering Manager - [GEOGRAPHIC_DATA]" at bounding box center [437, 199] width 201 height 26
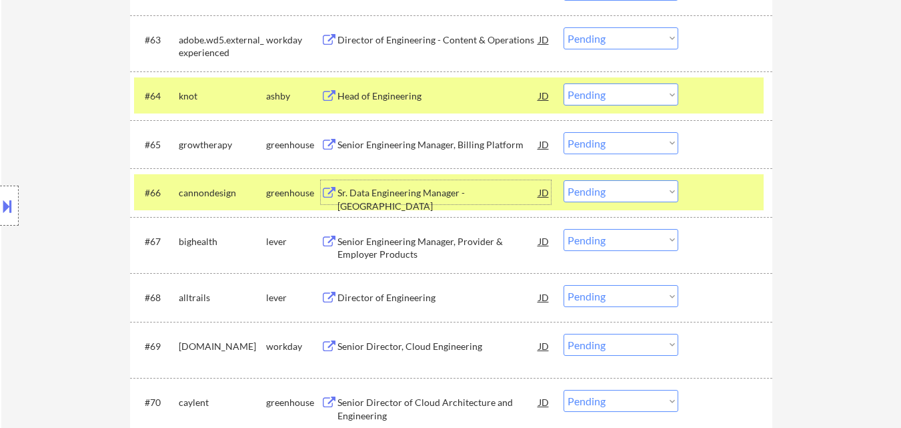
click at [653, 95] on select "Choose an option... Pending Applied Excluded (Questions) Excluded (Expired) Exc…" at bounding box center [621, 94] width 115 height 22
click at [564, 83] on select "Choose an option... Pending Applied Excluded (Questions) Excluded (Expired) Exc…" at bounding box center [621, 94] width 115 height 22
select select ""pending""
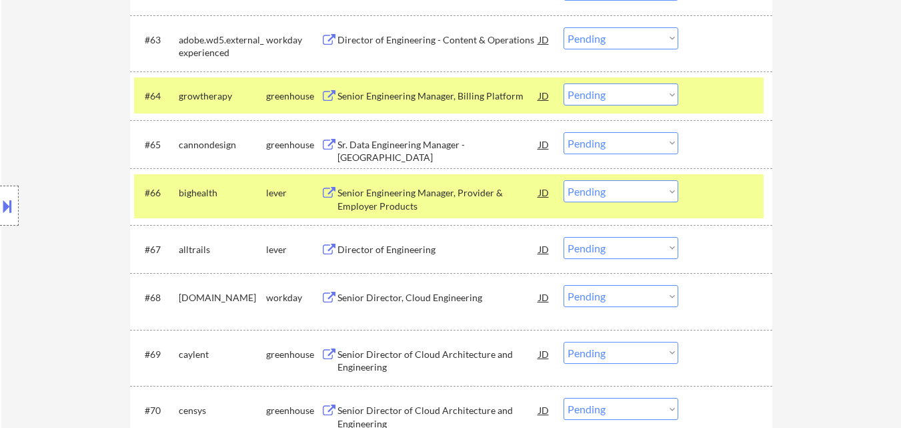
click at [723, 91] on div at bounding box center [727, 95] width 59 height 24
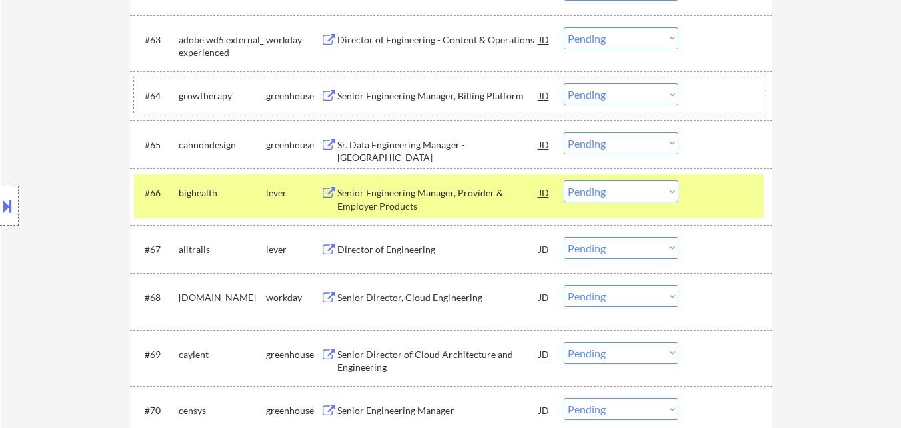
click at [700, 131] on div "#65 cannondesign greenhouse Sr. Data Engineering Manager - FOS JD warning_amber…" at bounding box center [449, 144] width 630 height 36
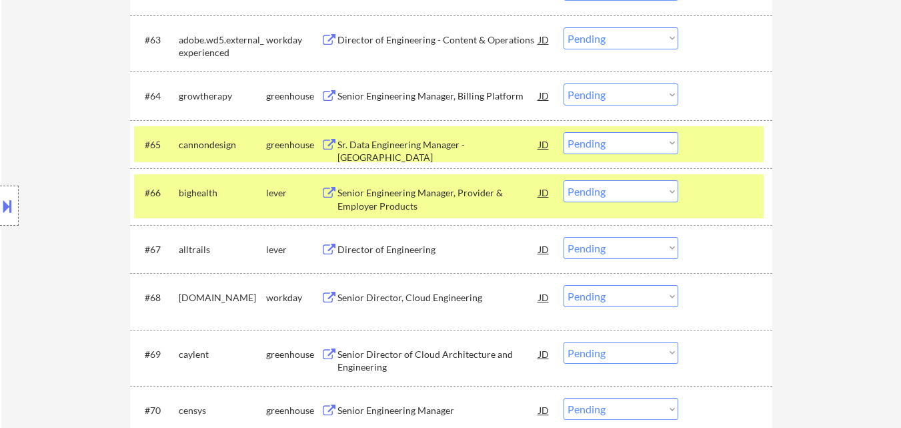
click at [724, 184] on div at bounding box center [727, 192] width 59 height 24
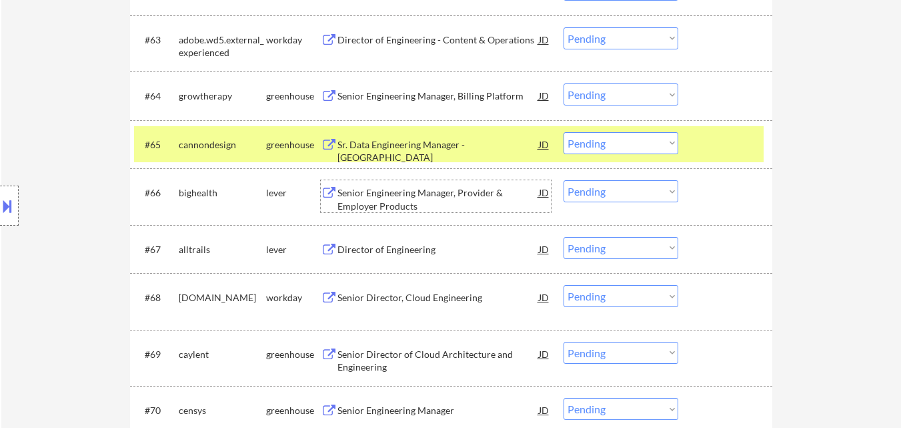
click at [439, 191] on div "Senior Engineering Manager, Provider & Employer Products" at bounding box center [437, 199] width 201 height 26
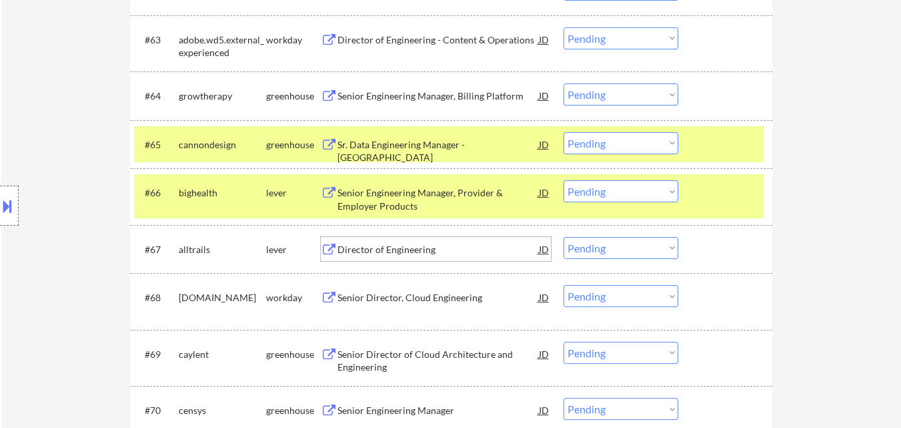
click at [435, 245] on div "Director of Engineering" at bounding box center [437, 249] width 201 height 13
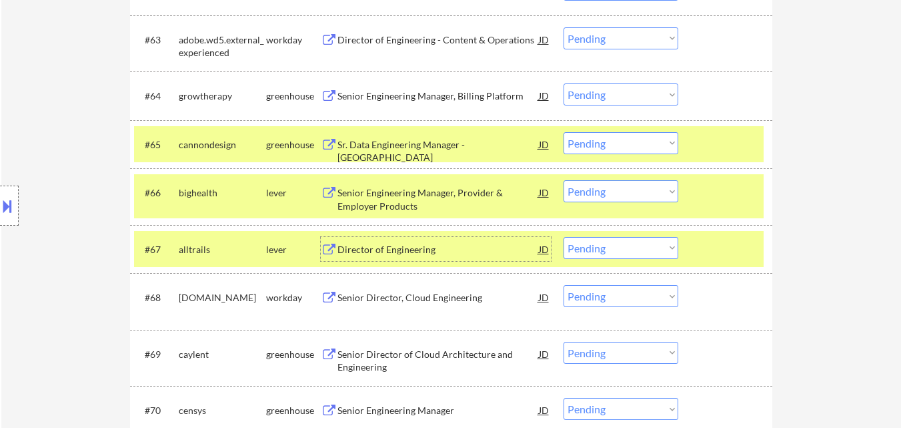
click at [658, 143] on select "Choose an option... Pending Applied Excluded (Questions) Excluded (Expired) Exc…" at bounding box center [621, 143] width 115 height 22
click at [564, 132] on select "Choose an option... Pending Applied Excluded (Questions) Excluded (Expired) Exc…" at bounding box center [621, 143] width 115 height 22
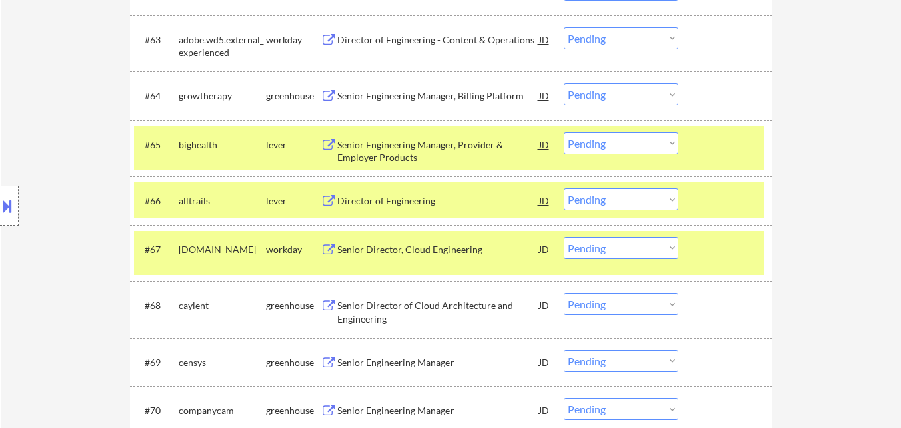
click at [647, 141] on select "Choose an option... Pending Applied Excluded (Questions) Excluded (Expired) Exc…" at bounding box center [621, 143] width 115 height 22
click at [564, 132] on select "Choose an option... Pending Applied Excluded (Questions) Excluded (Expired) Exc…" at bounding box center [621, 143] width 115 height 22
select select ""pending""
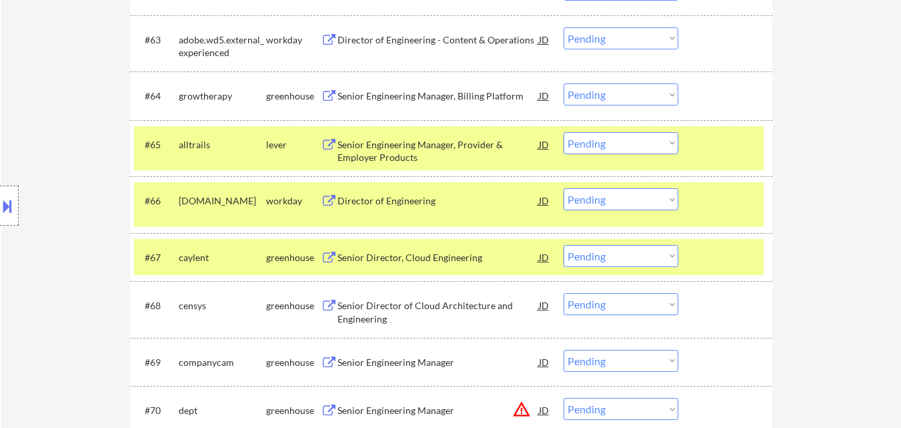
click at [713, 201] on div at bounding box center [727, 200] width 59 height 24
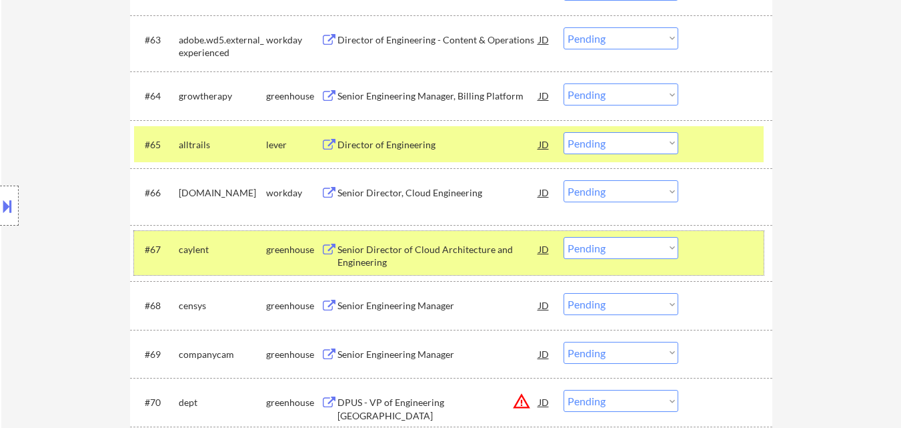
click at [750, 249] on div at bounding box center [727, 249] width 59 height 24
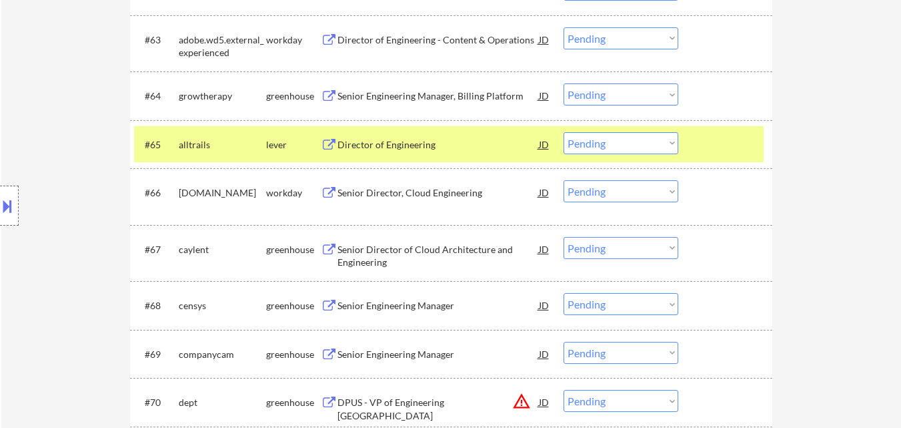
click at [416, 251] on div "Senior Director of Cloud Architecture and Engineering" at bounding box center [437, 256] width 201 height 26
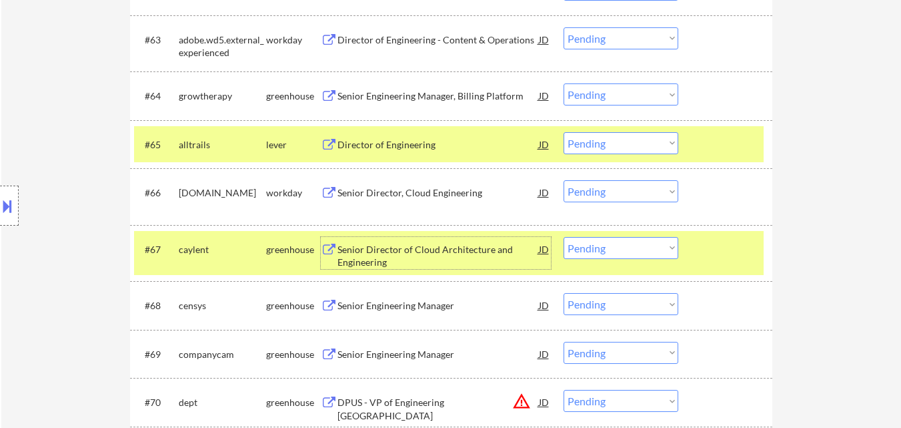
click at [637, 243] on select "Choose an option... Pending Applied Excluded (Questions) Excluded (Expired) Exc…" at bounding box center [621, 248] width 115 height 22
click at [564, 237] on select "Choose an option... Pending Applied Excluded (Questions) Excluded (Expired) Exc…" at bounding box center [621, 248] width 115 height 22
select select ""pending""
click at [737, 249] on div at bounding box center [727, 249] width 59 height 24
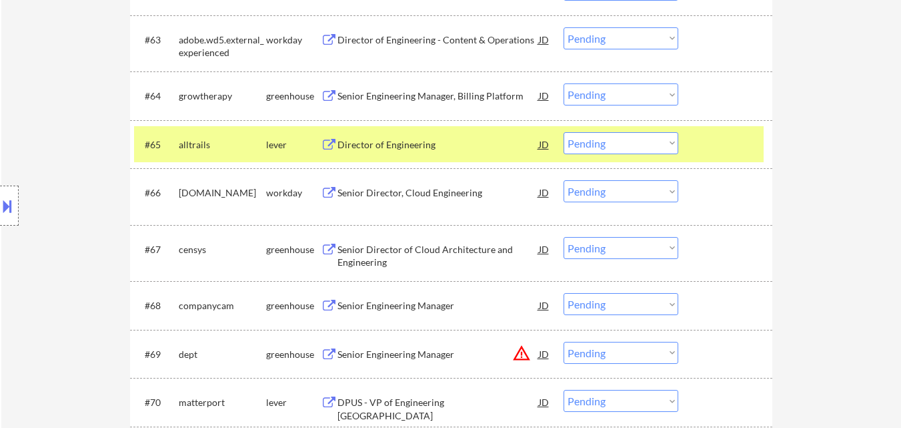
click at [457, 251] on div "Senior Director of Cloud Architecture and Engineering" at bounding box center [437, 256] width 201 height 26
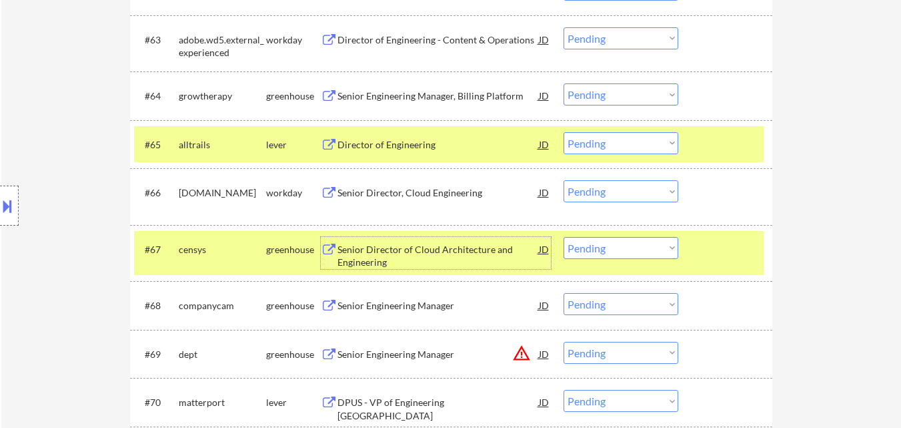
click at [391, 313] on div "Senior Engineering Manager" at bounding box center [437, 305] width 201 height 24
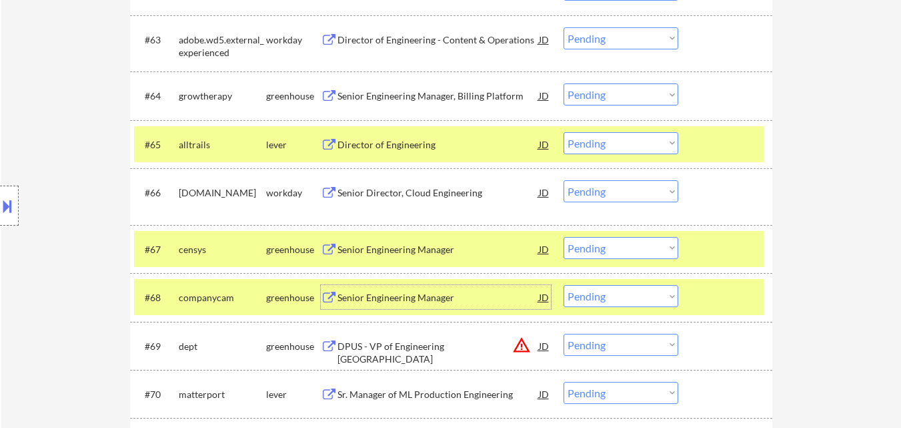
click at [586, 142] on select "Choose an option... Pending Applied Excluded (Questions) Excluded (Expired) Exc…" at bounding box center [621, 143] width 115 height 22
click at [564, 132] on select "Choose an option... Pending Applied Excluded (Questions) Excluded (Expired) Exc…" at bounding box center [621, 143] width 115 height 22
select select ""pending""
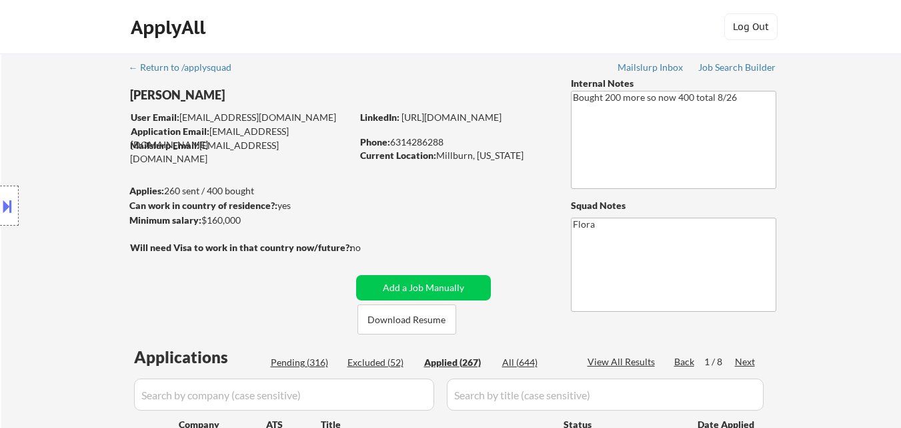
select select ""applied""
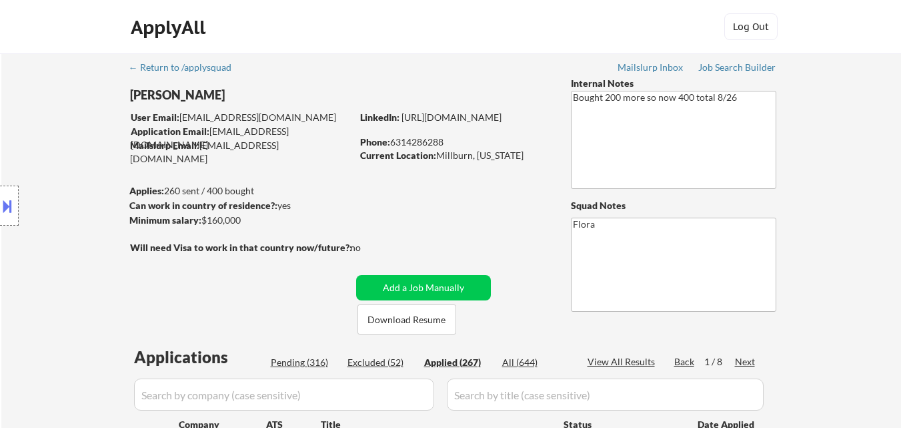
select select ""applied""
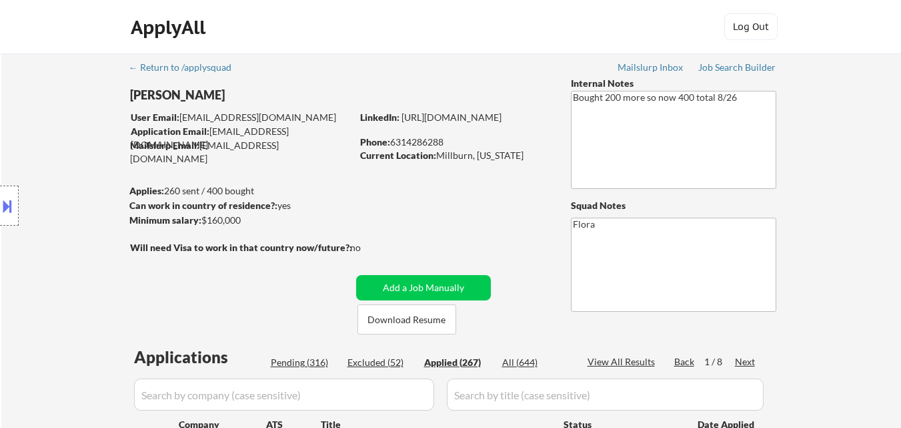
select select ""applied""
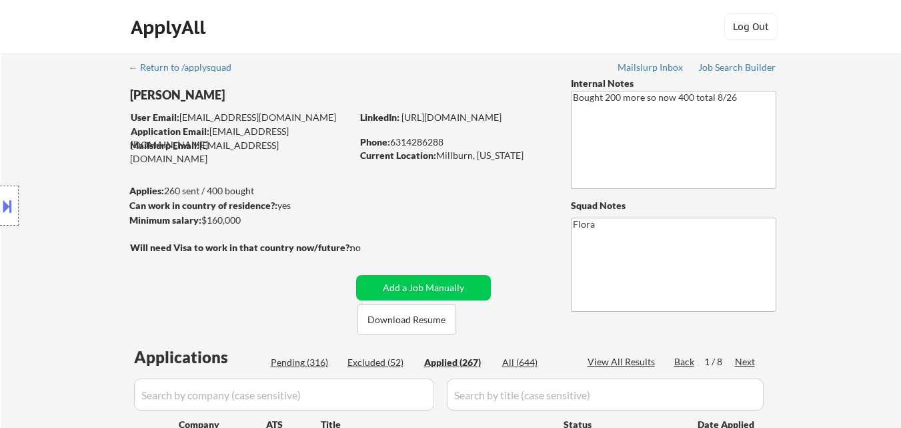
select select ""applied""
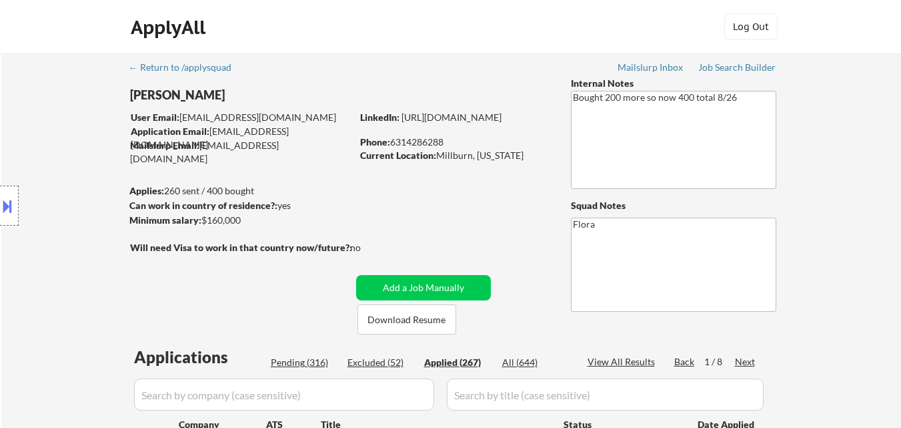
select select ""applied""
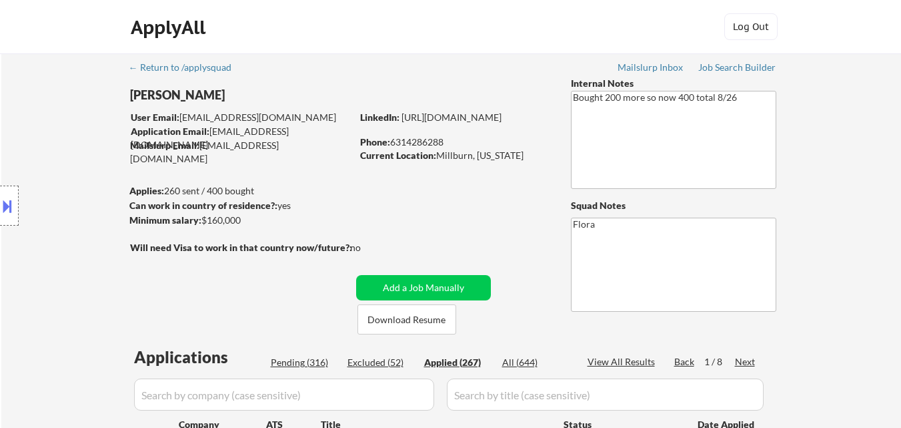
select select ""applied""
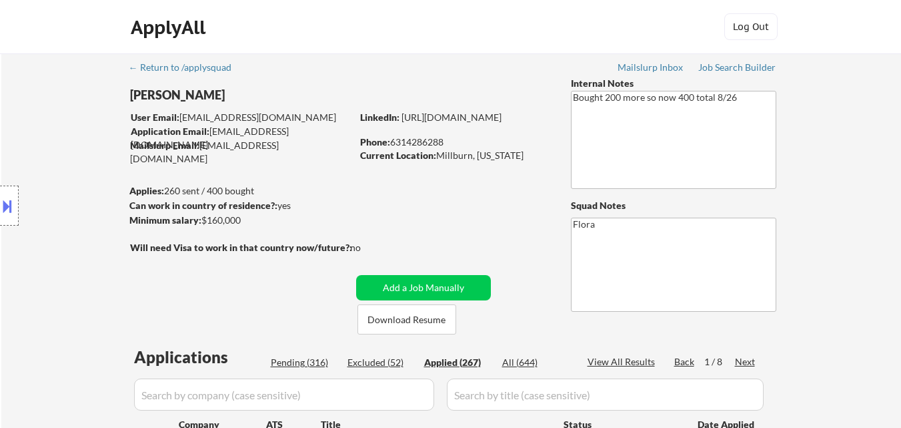
select select ""applied""
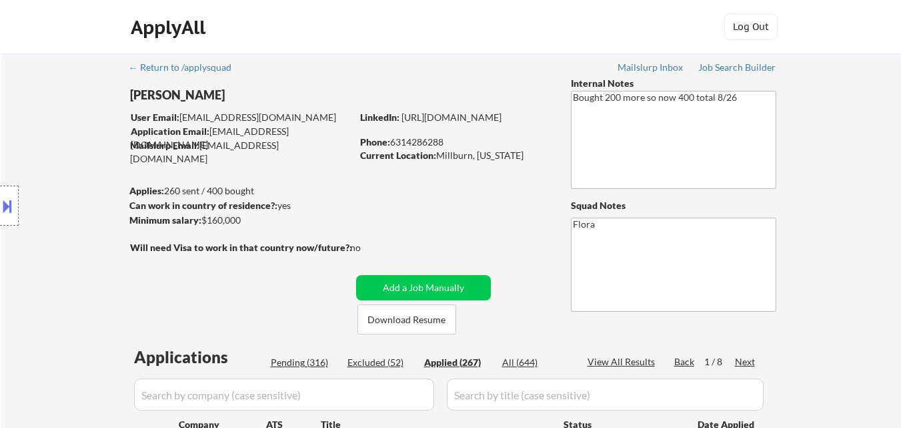
select select ""applied""
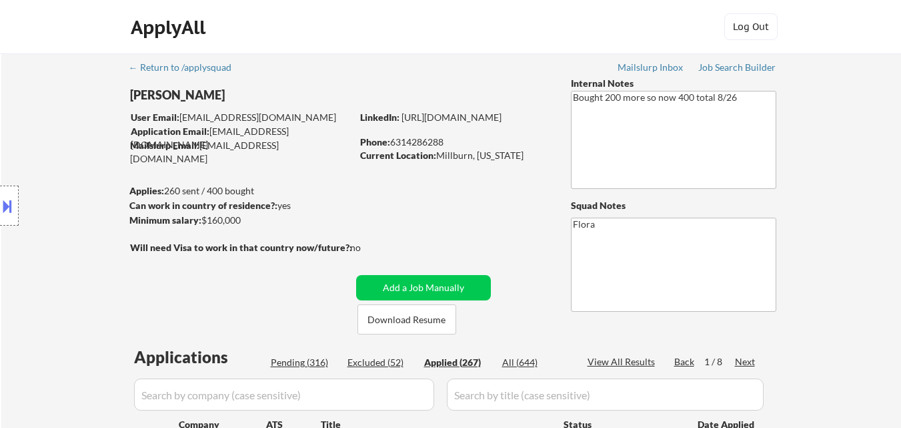
select select ""applied""
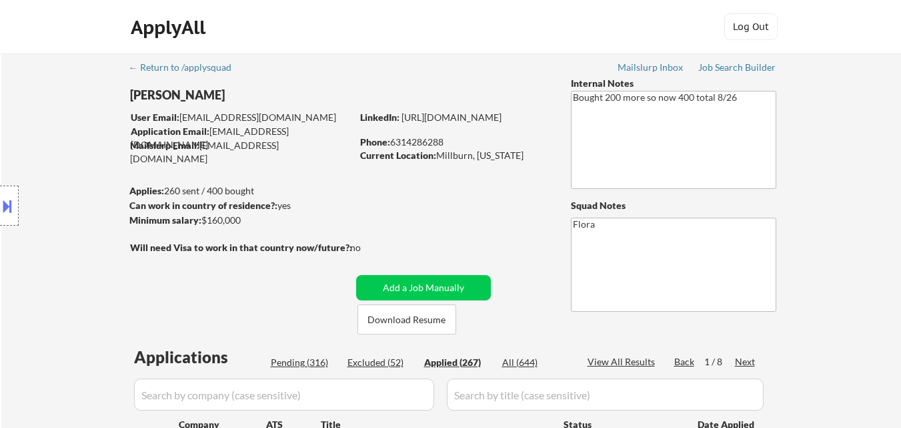
select select ""applied""
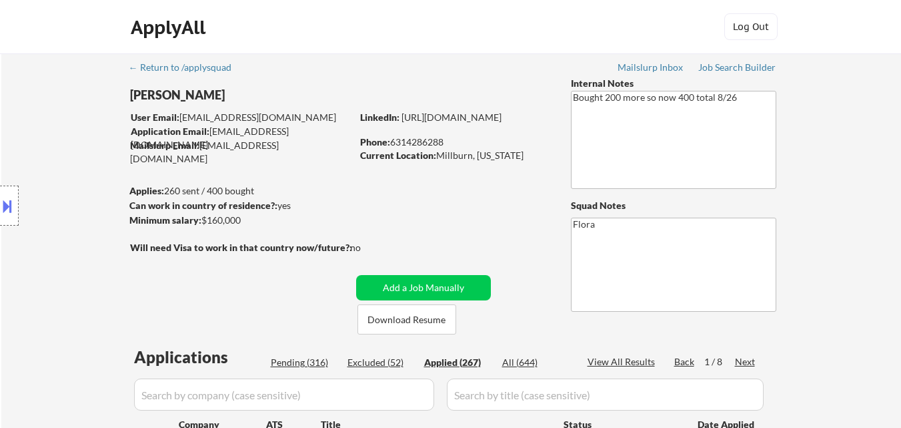
select select ""applied""
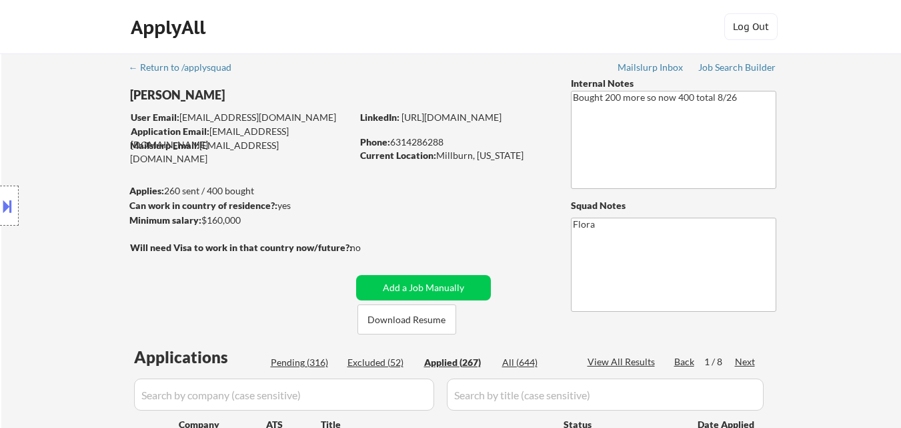
select select ""applied""
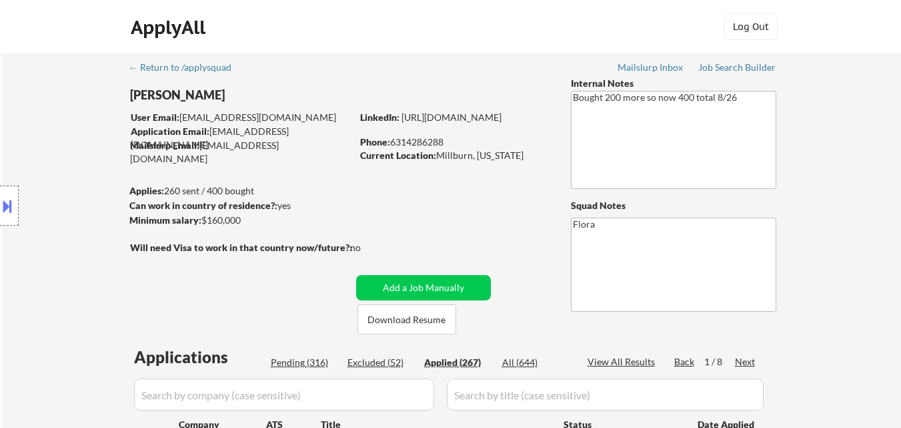
select select ""applied""
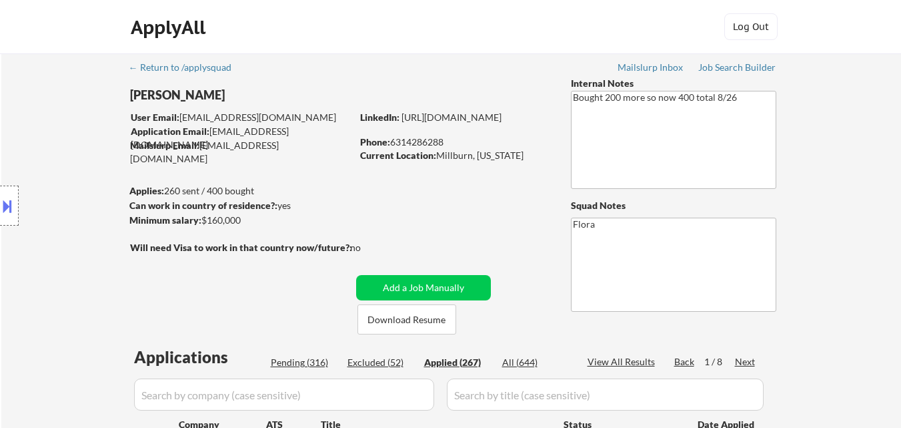
select select ""applied""
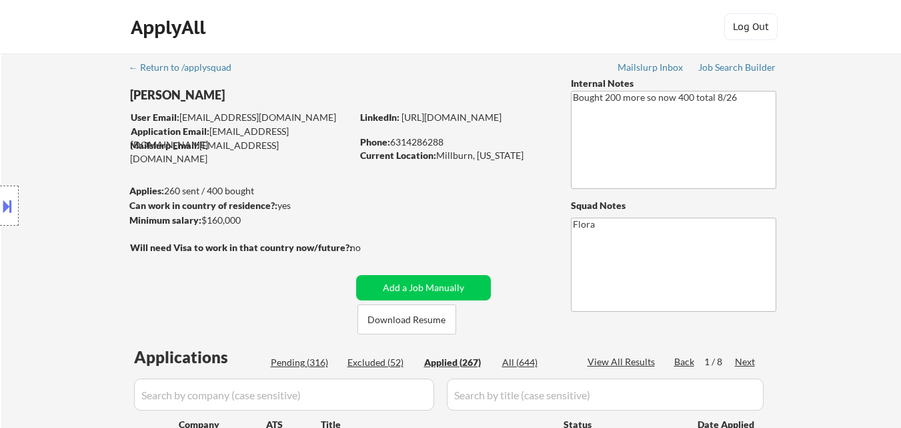
select select ""applied""
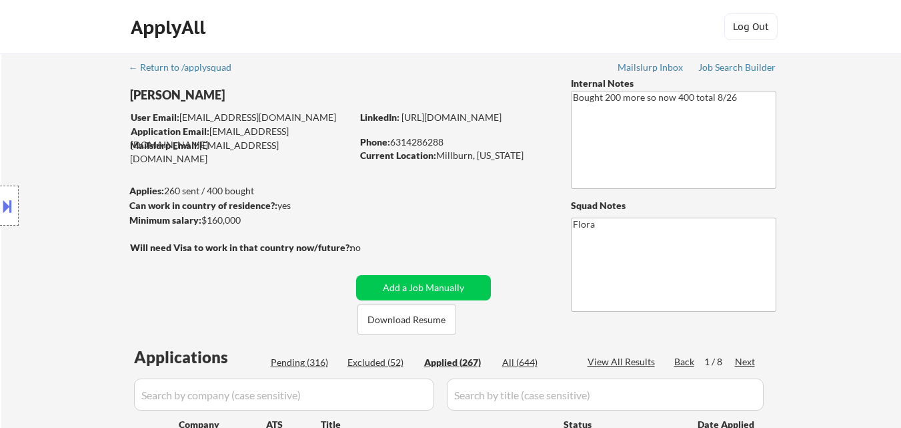
select select ""applied""
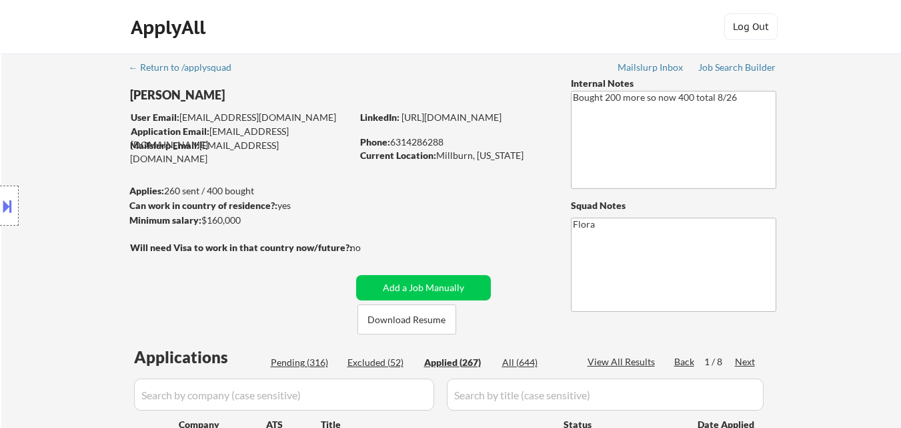
select select ""applied""
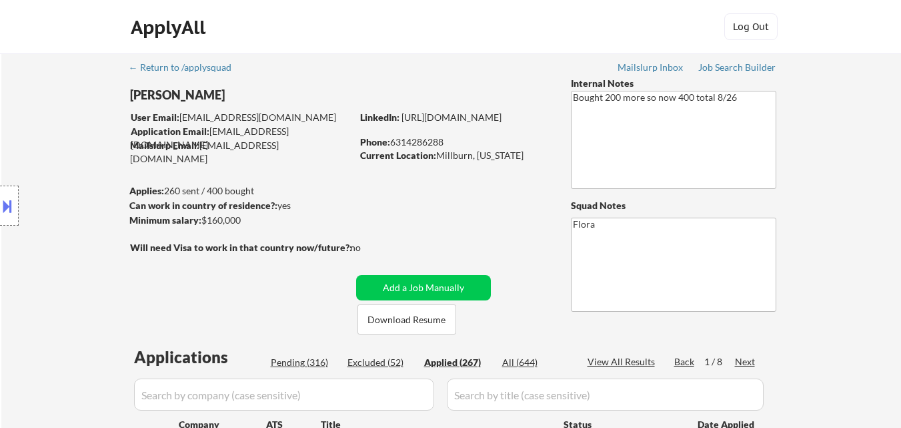
select select ""applied""
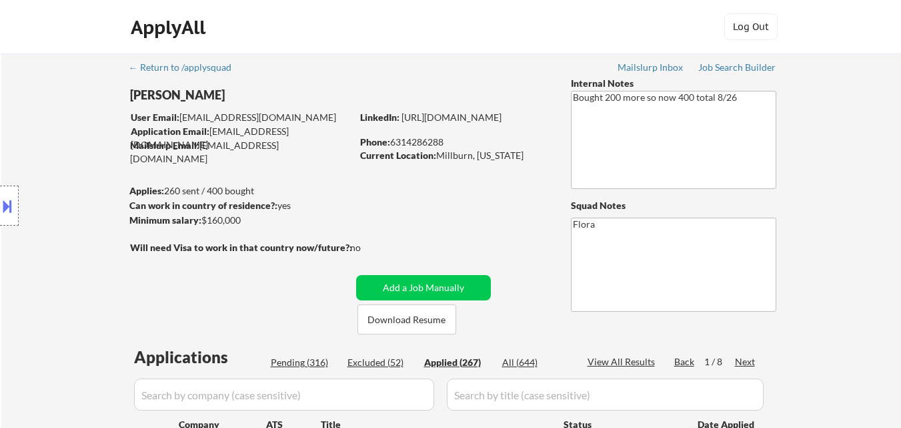
select select ""applied""
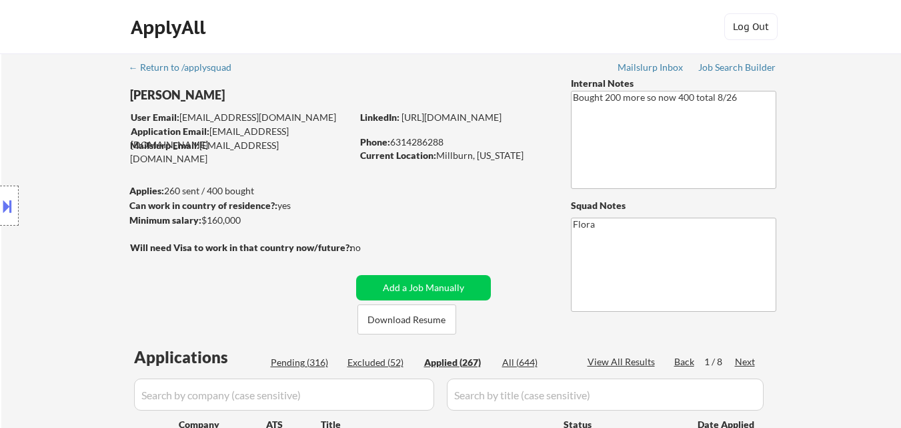
select select ""applied""
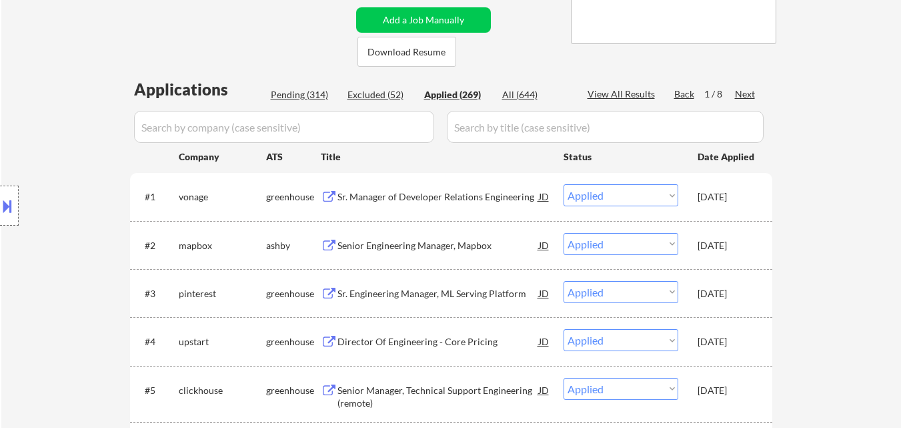
scroll to position [267, 0]
